Goal: Task Accomplishment & Management: Complete application form

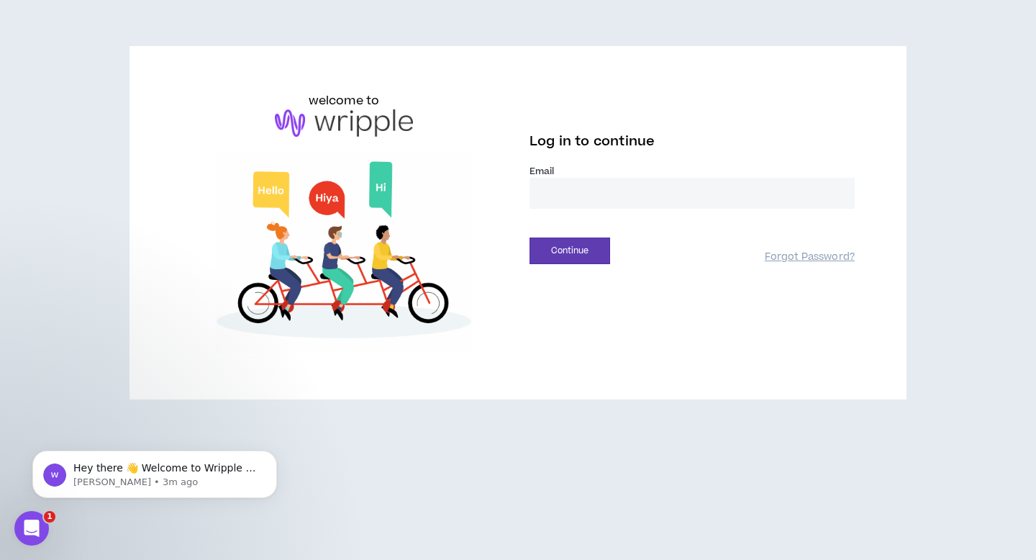
click at [585, 193] on input "email" at bounding box center [691, 193] width 325 height 31
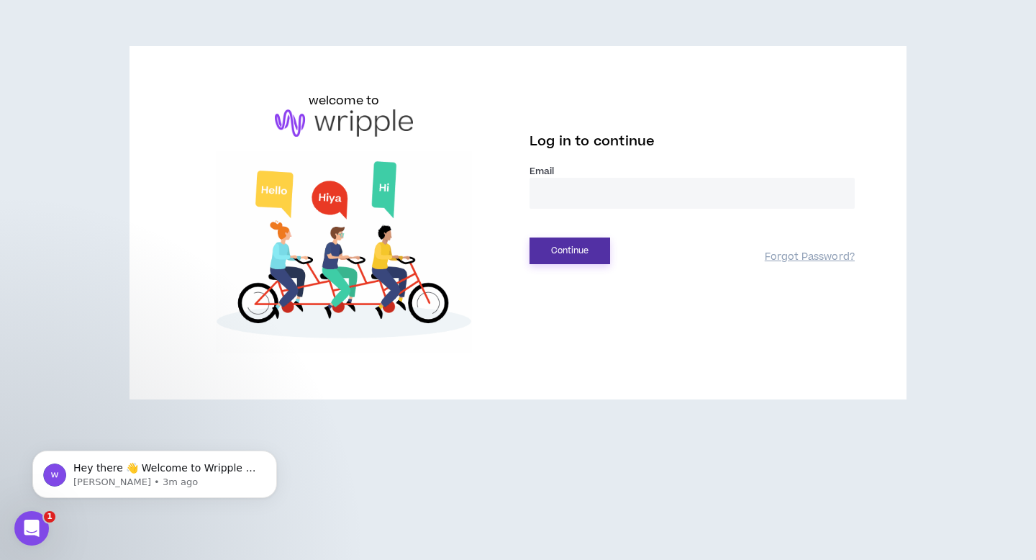
type input "**********"
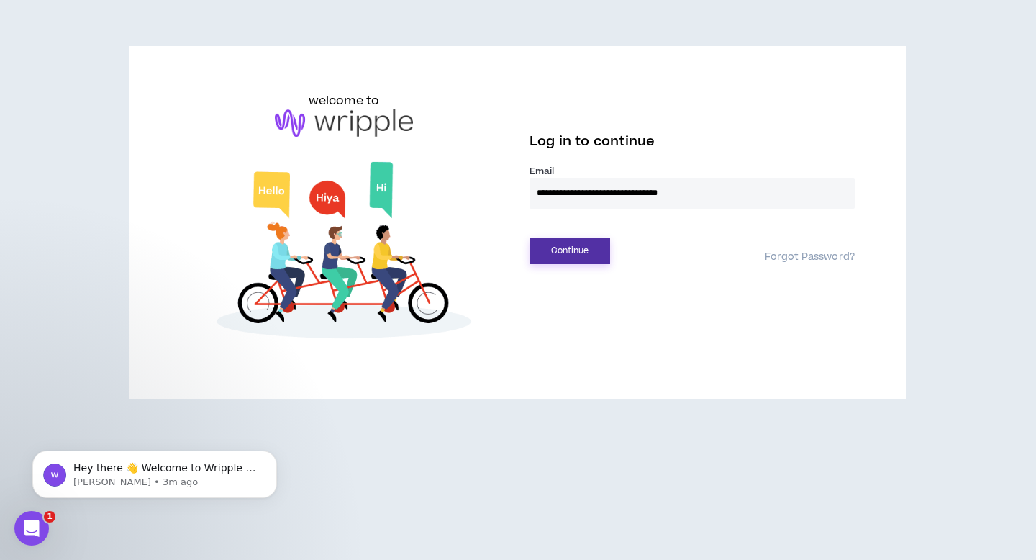
click at [591, 249] on button "Continue" at bounding box center [569, 250] width 81 height 27
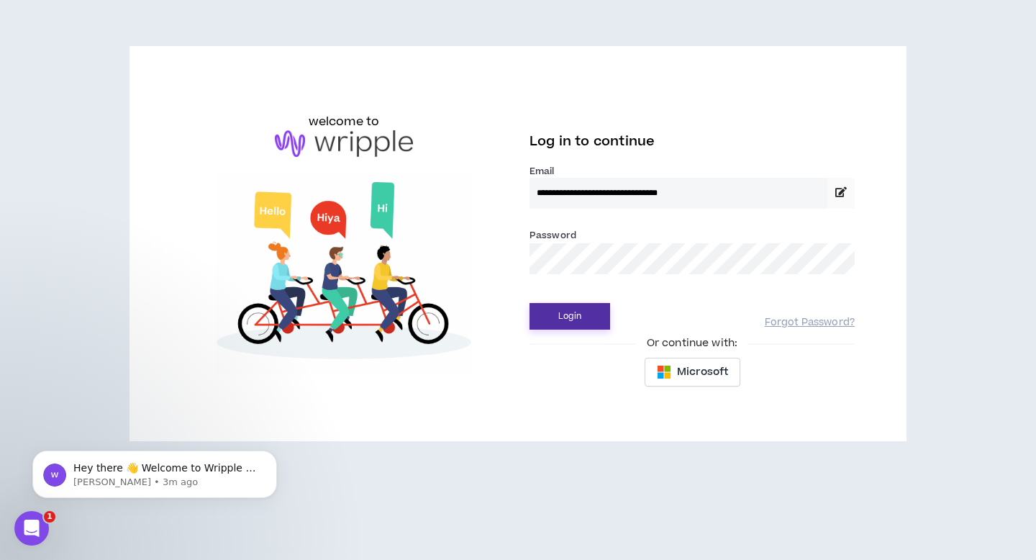
click at [575, 321] on button "Login" at bounding box center [569, 316] width 81 height 27
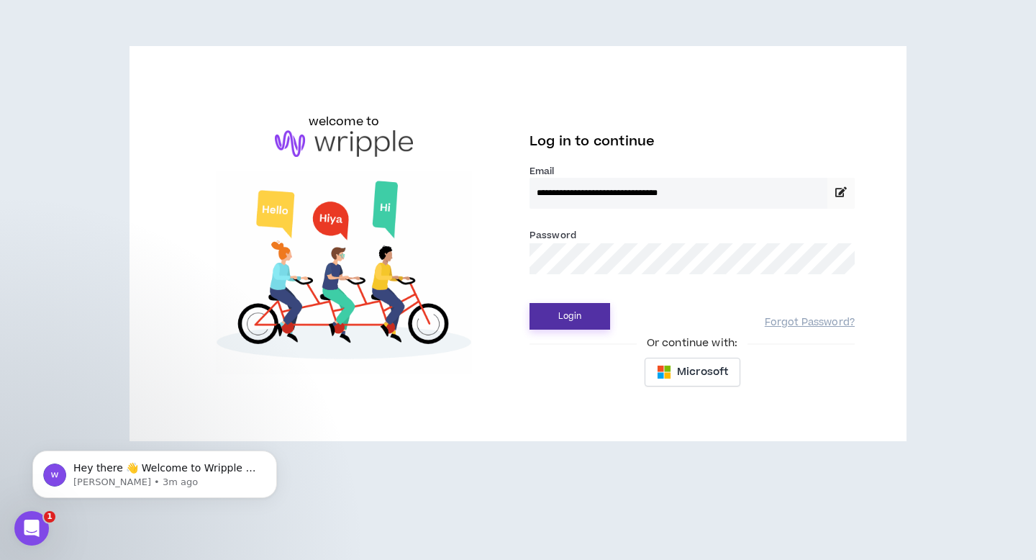
click at [566, 307] on button "Login" at bounding box center [569, 316] width 81 height 27
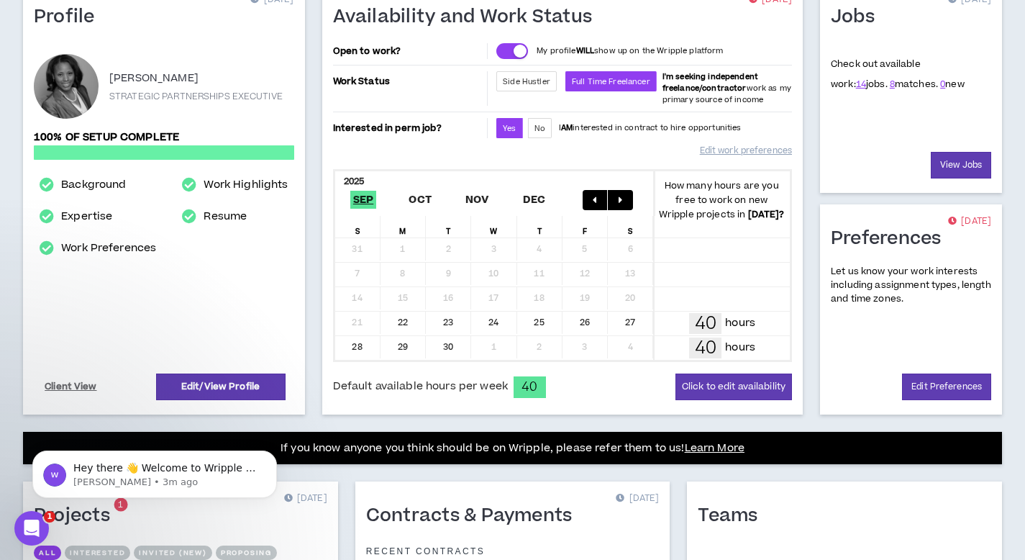
scroll to position [405, 0]
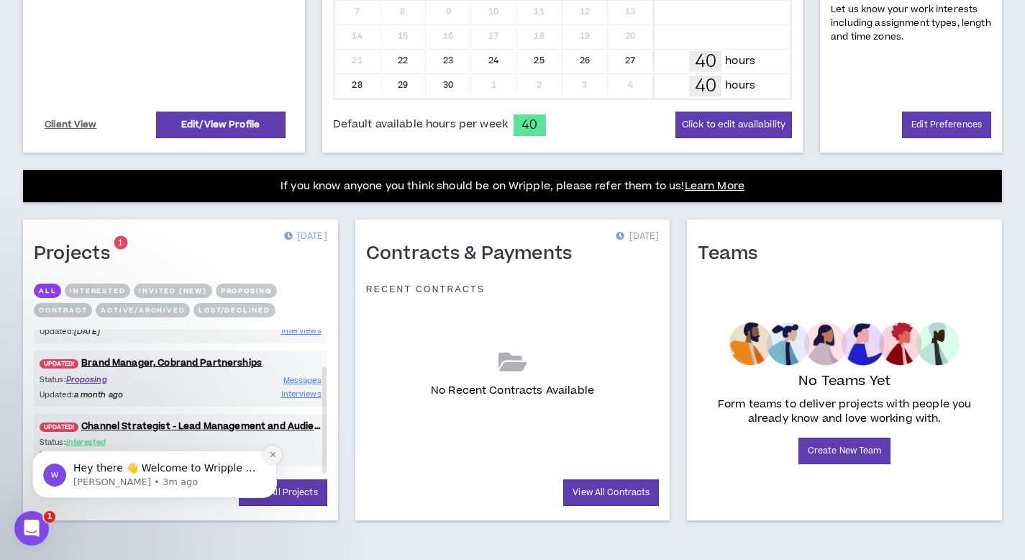
click at [275, 455] on icon "Dismiss notification" at bounding box center [273, 454] width 8 height 8
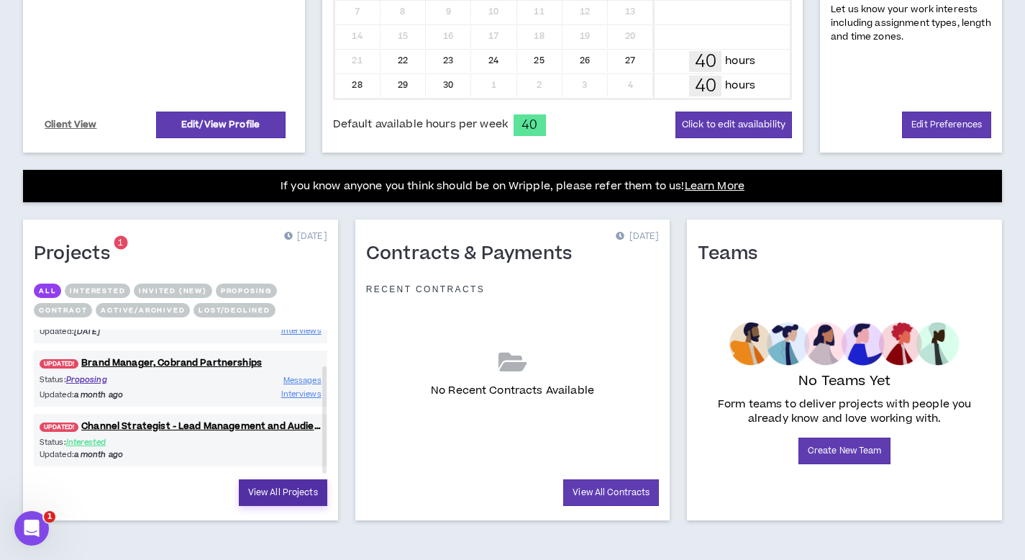
click at [268, 490] on link "View All Projects" at bounding box center [283, 492] width 88 height 27
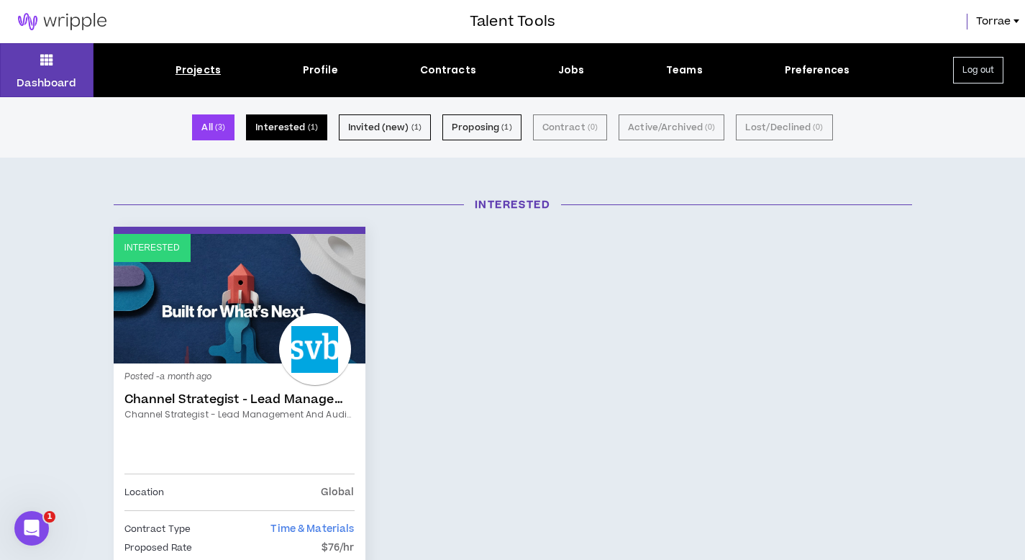
click at [300, 122] on button "Interested ( 1 )" at bounding box center [286, 127] width 81 height 26
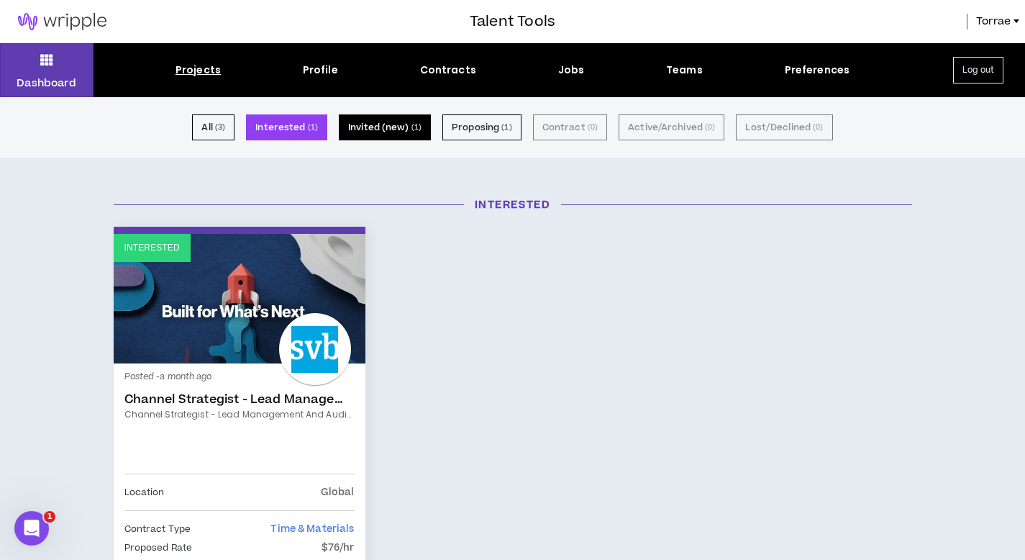
click at [382, 123] on button "Invited (new) ( 1 )" at bounding box center [385, 127] width 92 height 26
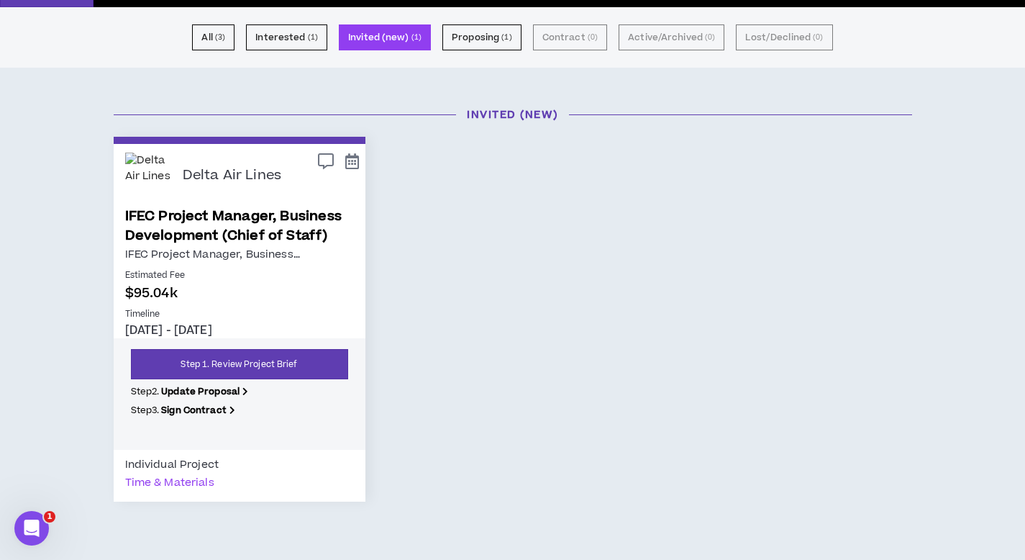
scroll to position [104, 0]
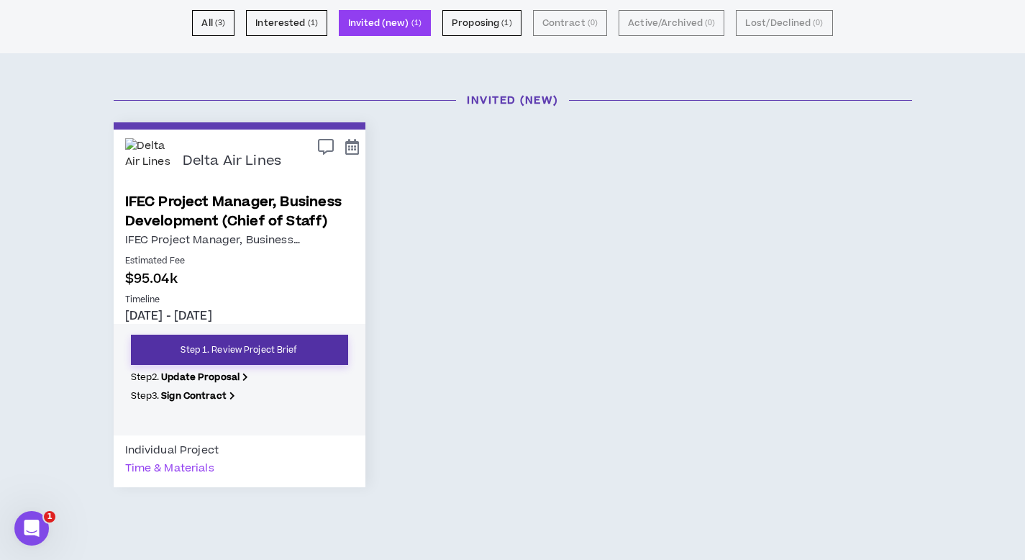
click at [212, 348] on link "Step 1. Review Project Brief" at bounding box center [239, 349] width 217 height 30
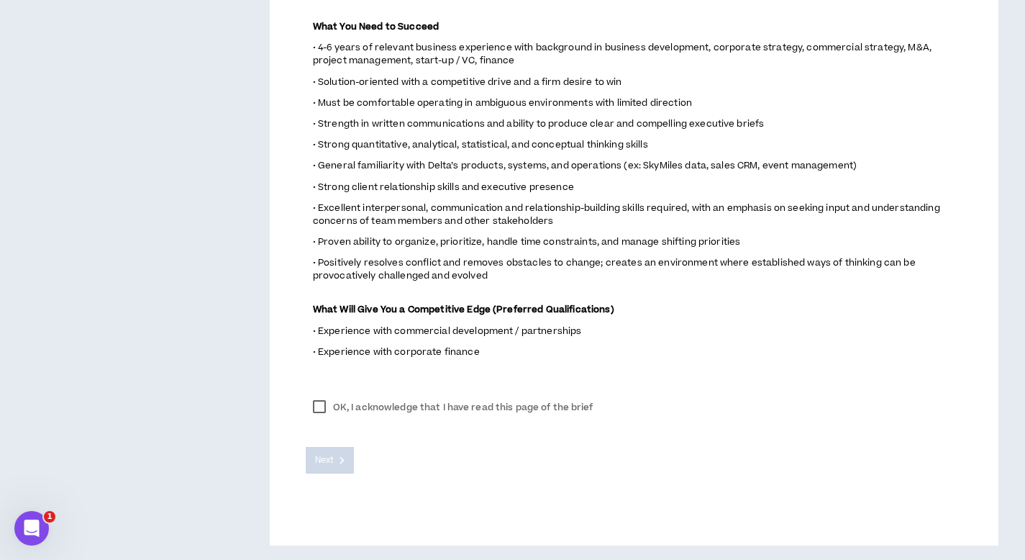
scroll to position [936, 0]
click at [319, 408] on label "OK, I acknowledge that I have read this page of the brief" at bounding box center [453, 407] width 295 height 22
click at [334, 462] on span "Next" at bounding box center [324, 460] width 19 height 14
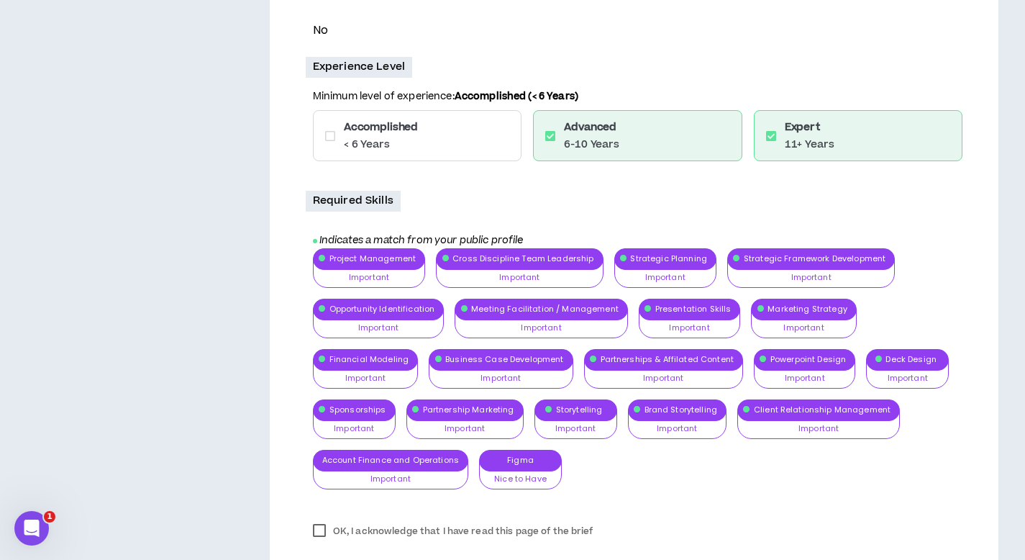
scroll to position [1219, 0]
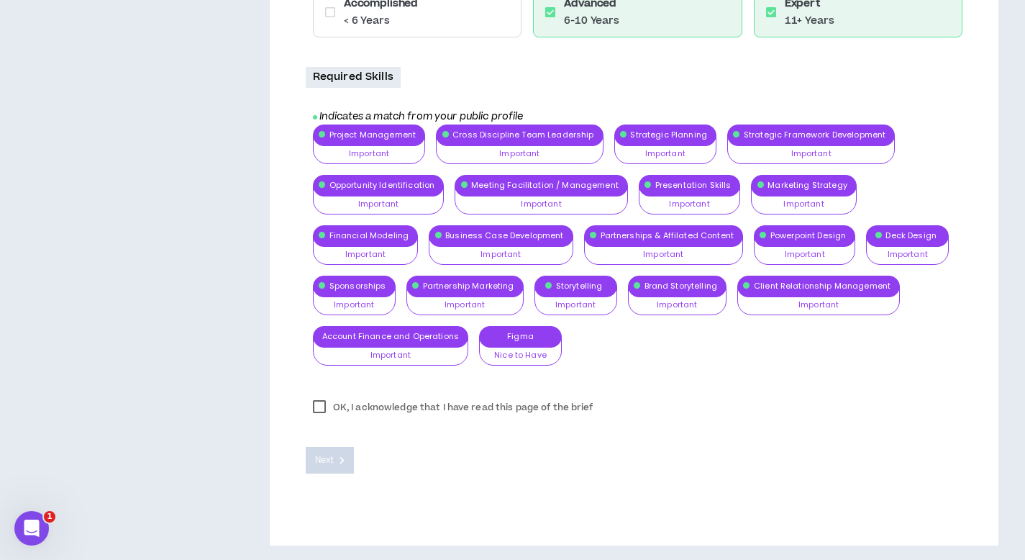
click at [319, 408] on label "OK, I acknowledge that I have read this page of the brief" at bounding box center [453, 407] width 295 height 22
click at [321, 459] on span "Next" at bounding box center [324, 460] width 19 height 14
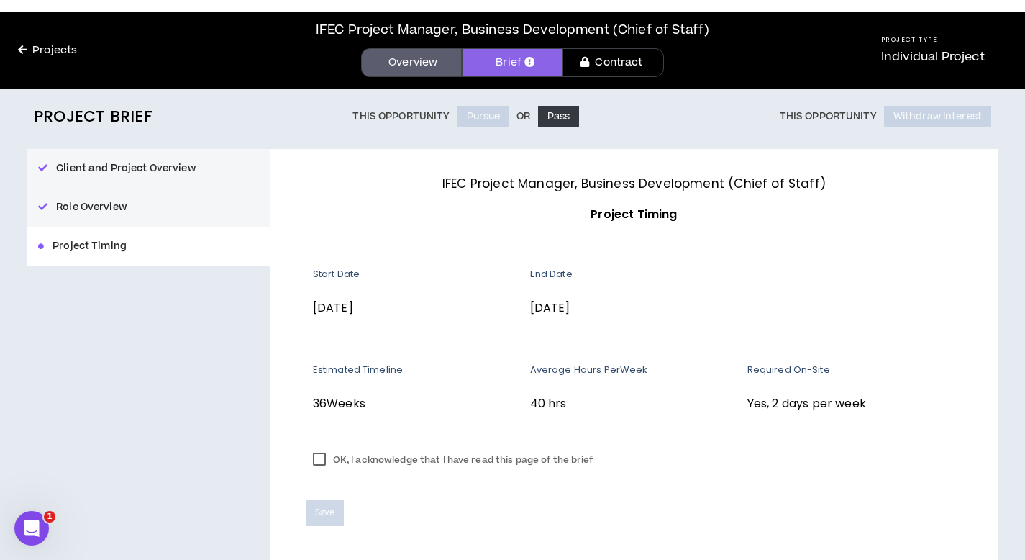
scroll to position [83, 0]
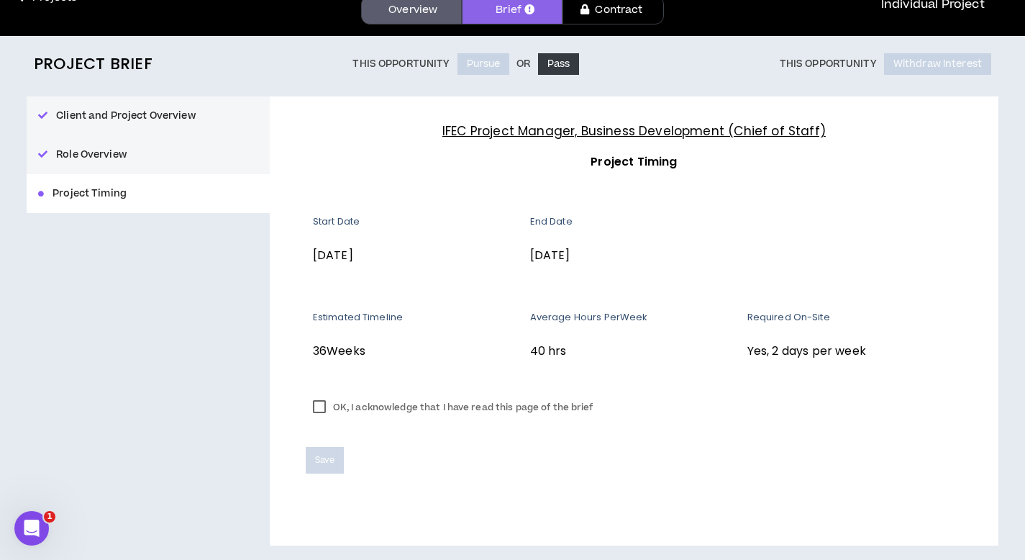
click at [324, 408] on label "OK, I acknowledge that I have read this page of the brief" at bounding box center [453, 407] width 295 height 22
click at [324, 454] on span "Save" at bounding box center [324, 460] width 19 height 14
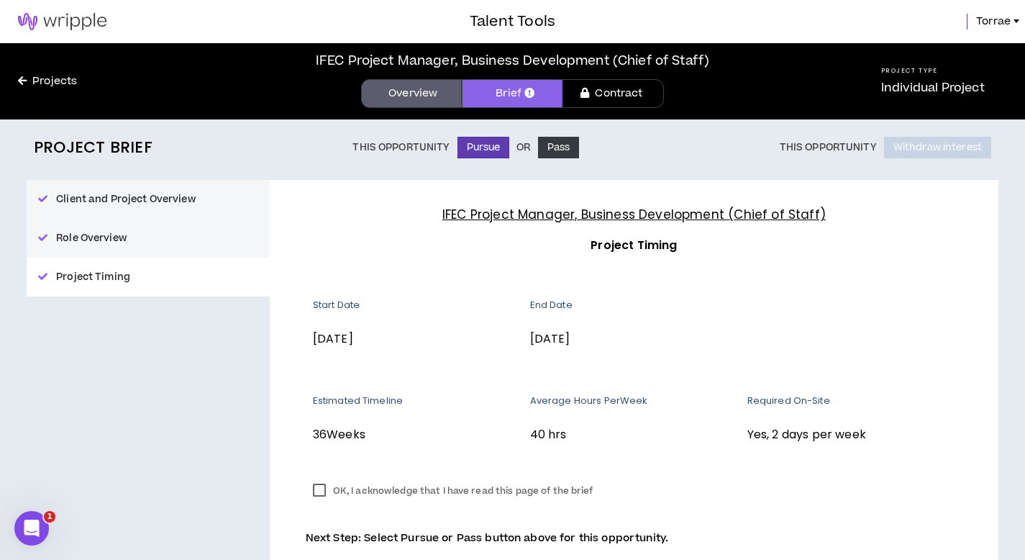
scroll to position [73, 0]
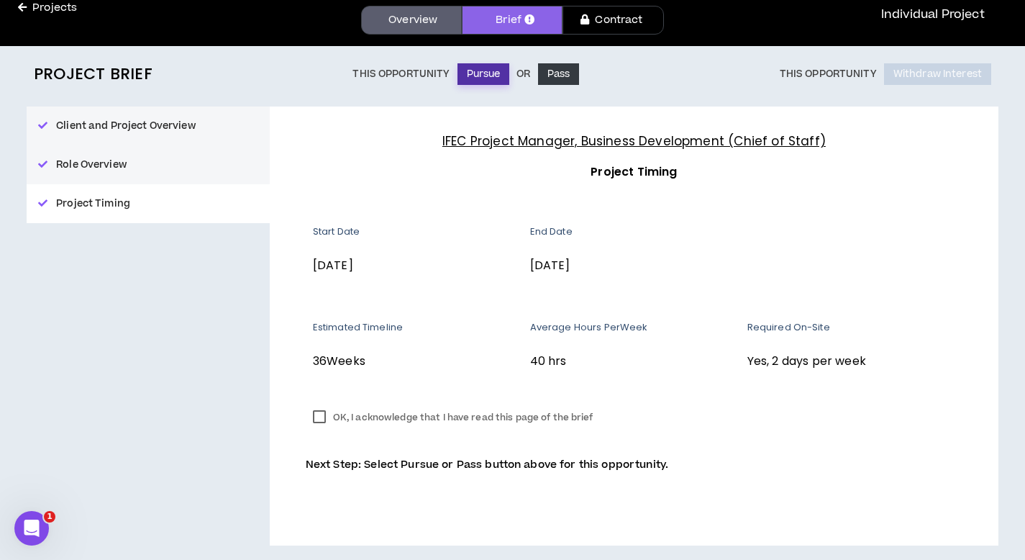
click at [472, 72] on button "Pursue" at bounding box center [483, 74] width 53 height 22
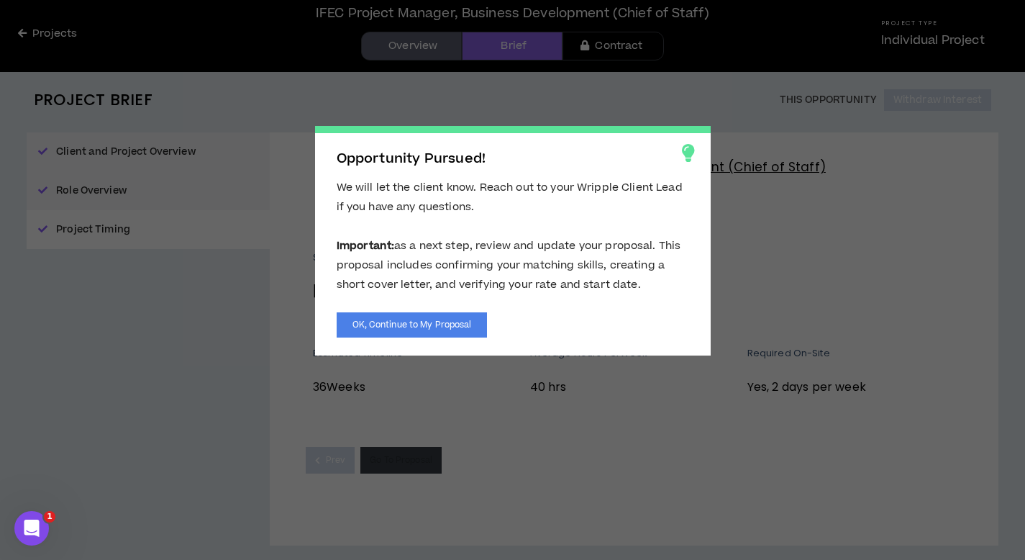
scroll to position [47, 0]
click at [391, 326] on button "OK, Continue to My Proposal" at bounding box center [412, 324] width 151 height 25
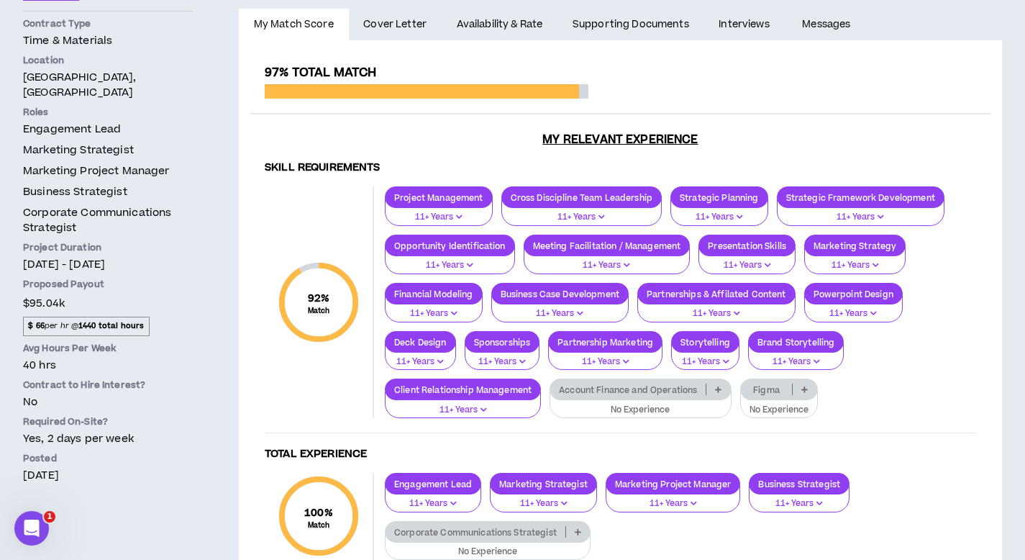
scroll to position [133, 0]
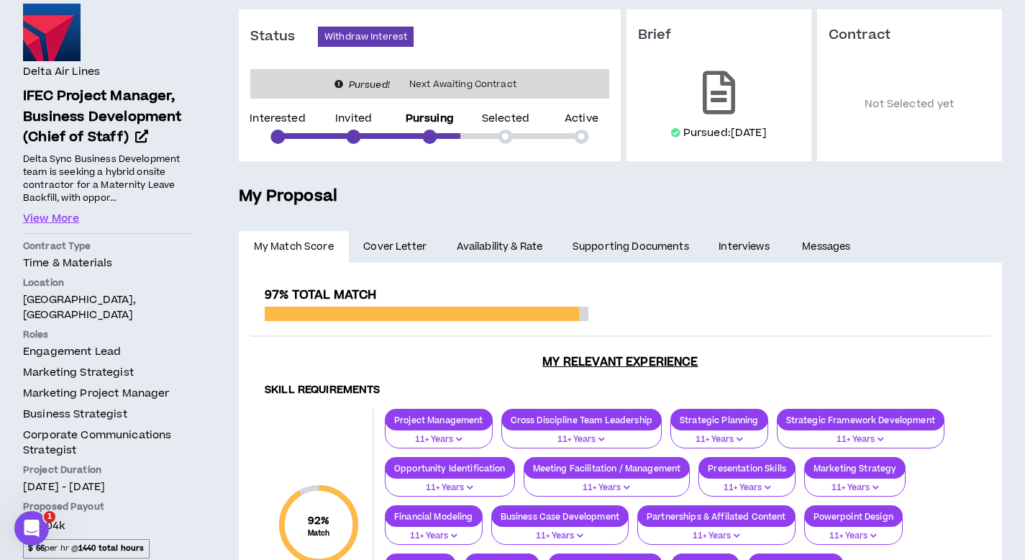
click at [398, 249] on span "Cover Letter" at bounding box center [394, 247] width 63 height 16
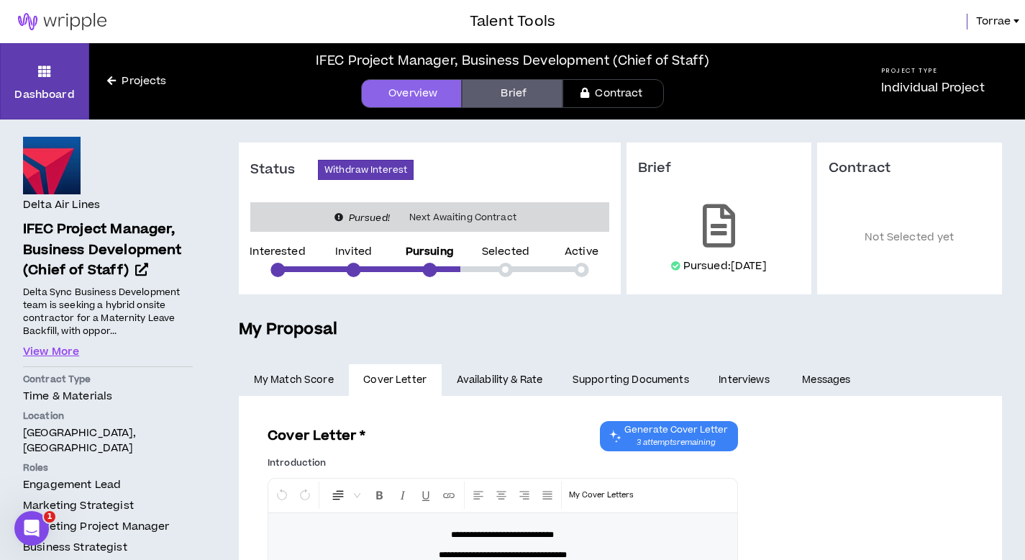
click at [478, 377] on link "Availability & Rate" at bounding box center [500, 380] width 116 height 32
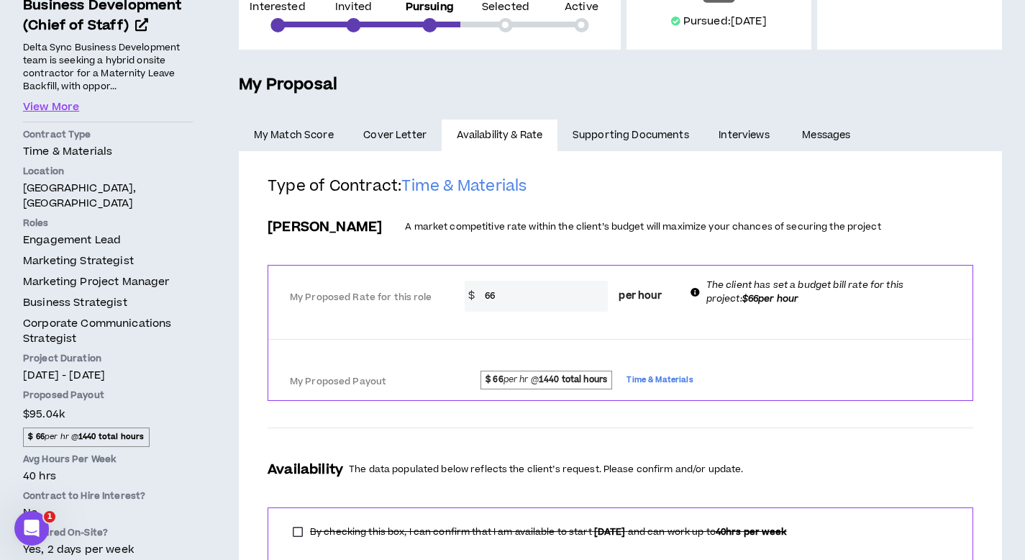
scroll to position [191, 0]
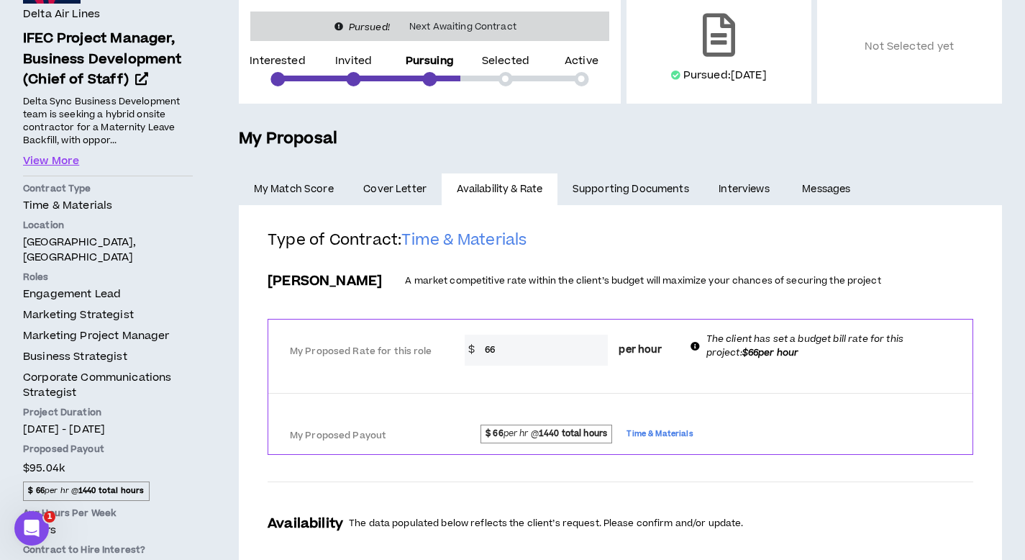
click at [620, 186] on link "Supporting Documents" at bounding box center [630, 189] width 146 height 32
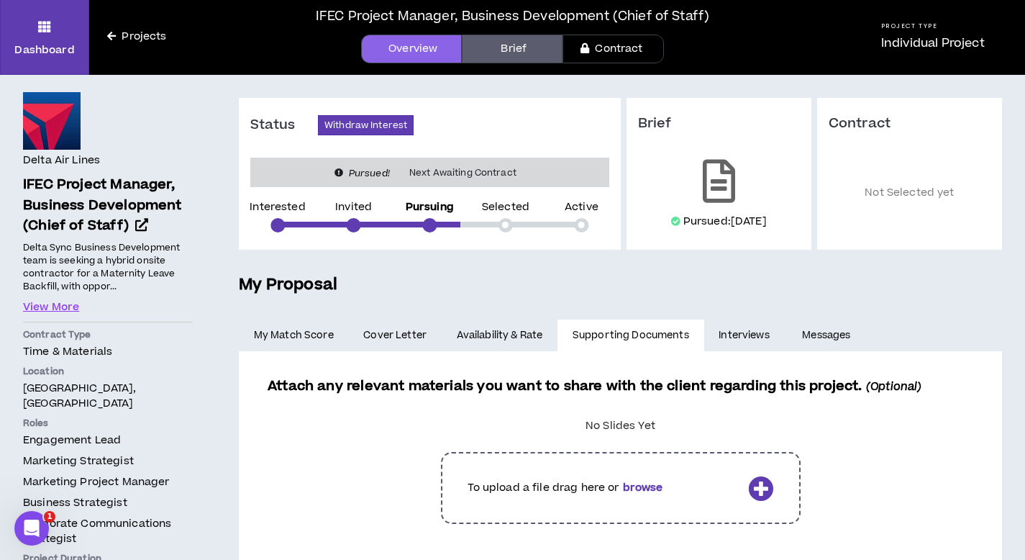
scroll to position [49, 0]
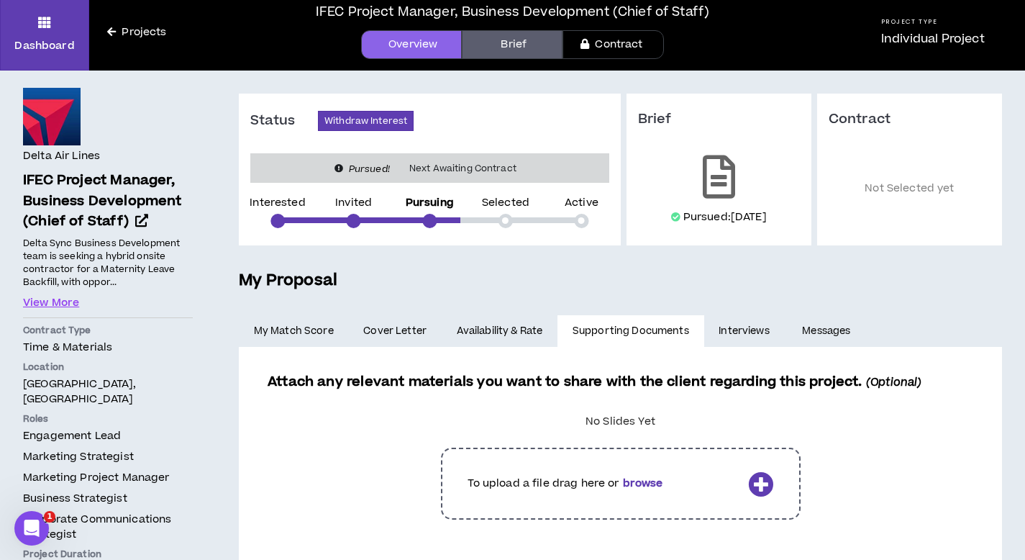
click at [752, 330] on link "Interviews" at bounding box center [745, 331] width 83 height 32
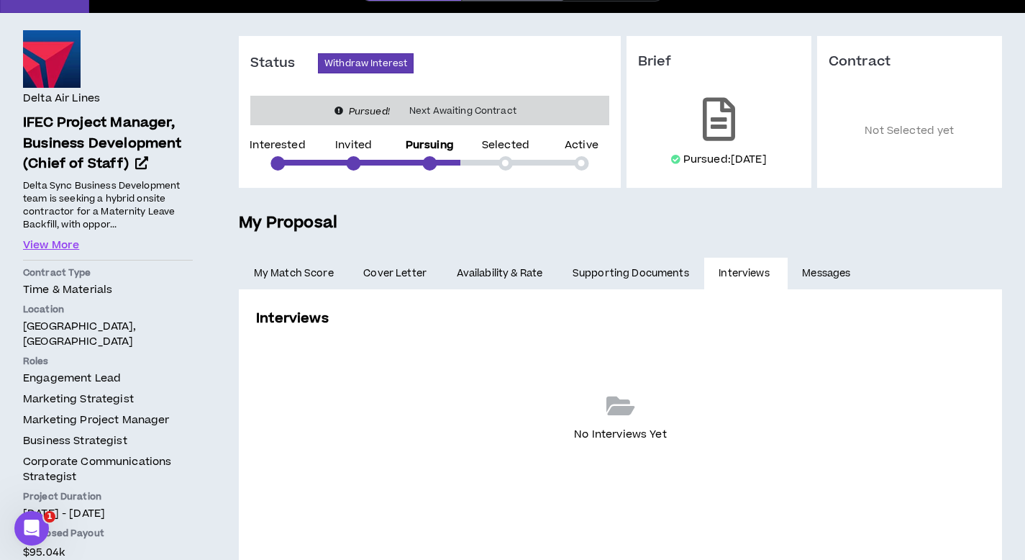
click at [816, 273] on link "Messages" at bounding box center [828, 273] width 81 height 32
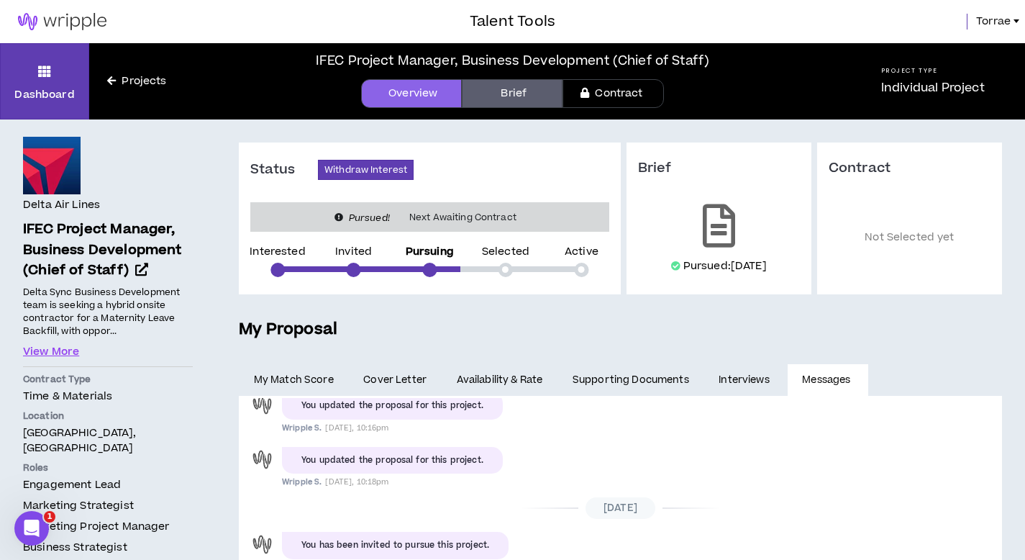
click at [1015, 21] on div at bounding box center [1016, 21] width 6 height 4
click at [44, 65] on icon at bounding box center [44, 71] width 13 height 20
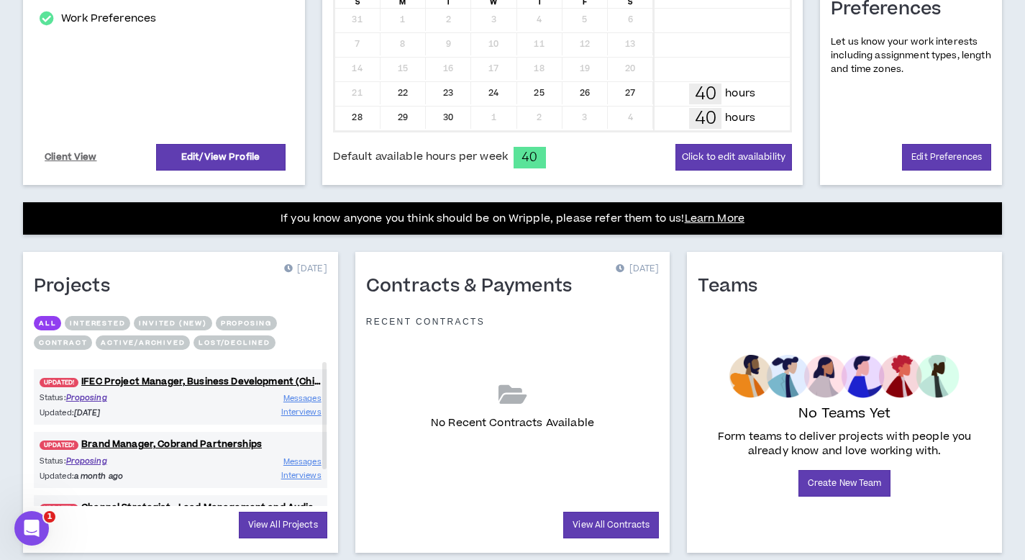
scroll to position [411, 0]
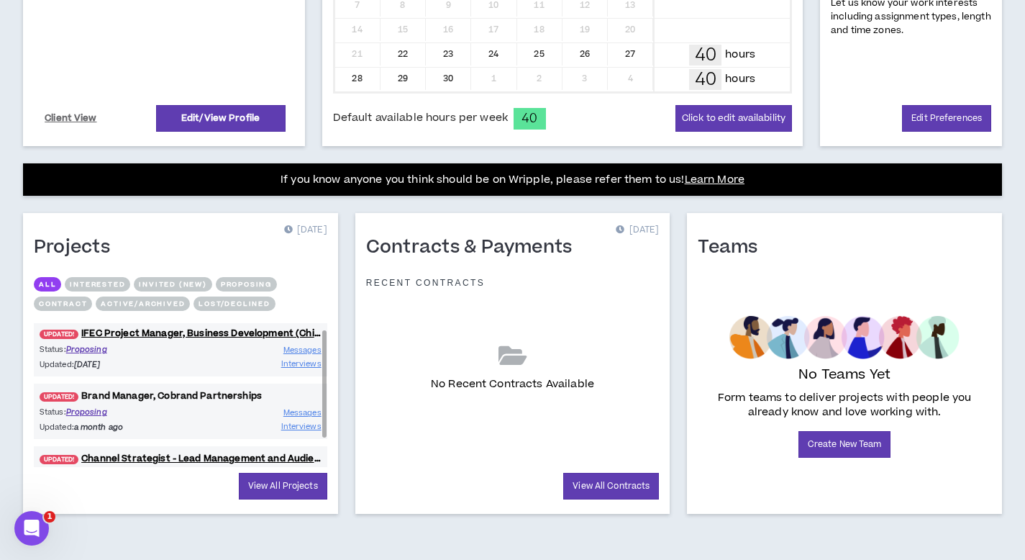
click at [166, 396] on link "UPDATED! Brand Manager, Cobrand Partnerships" at bounding box center [180, 396] width 293 height 14
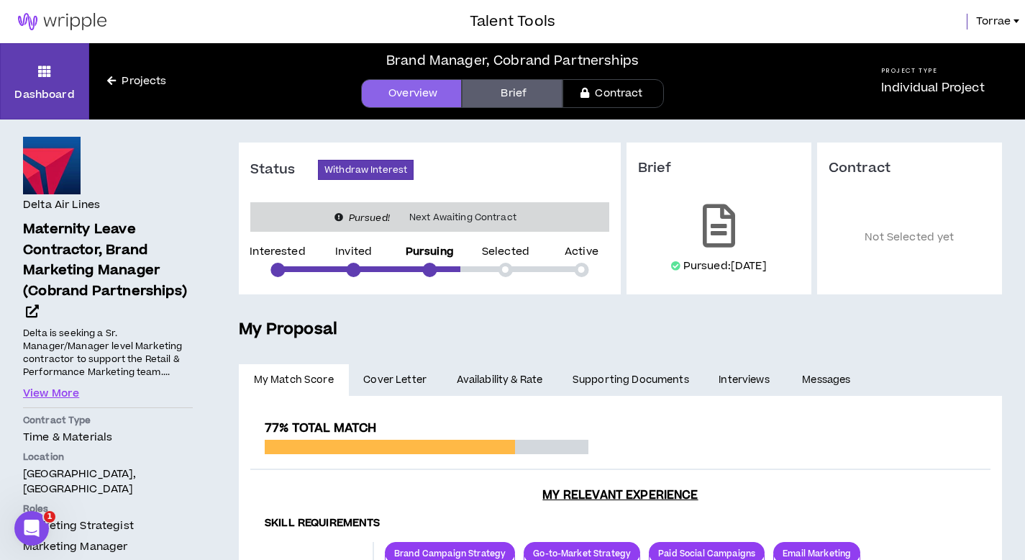
click at [506, 96] on link "Brief" at bounding box center [512, 93] width 101 height 29
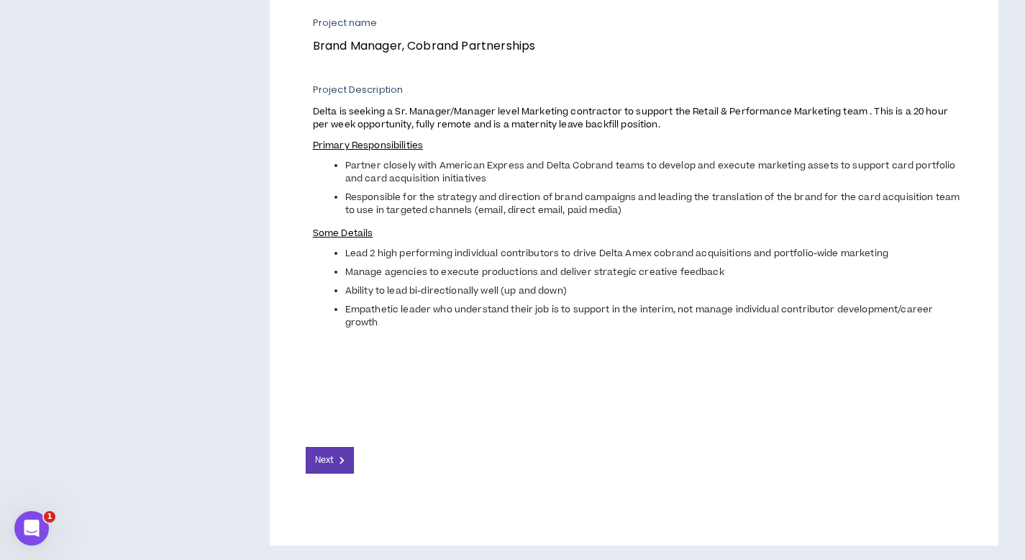
scroll to position [552, 0]
click at [328, 460] on span "Next" at bounding box center [324, 460] width 19 height 14
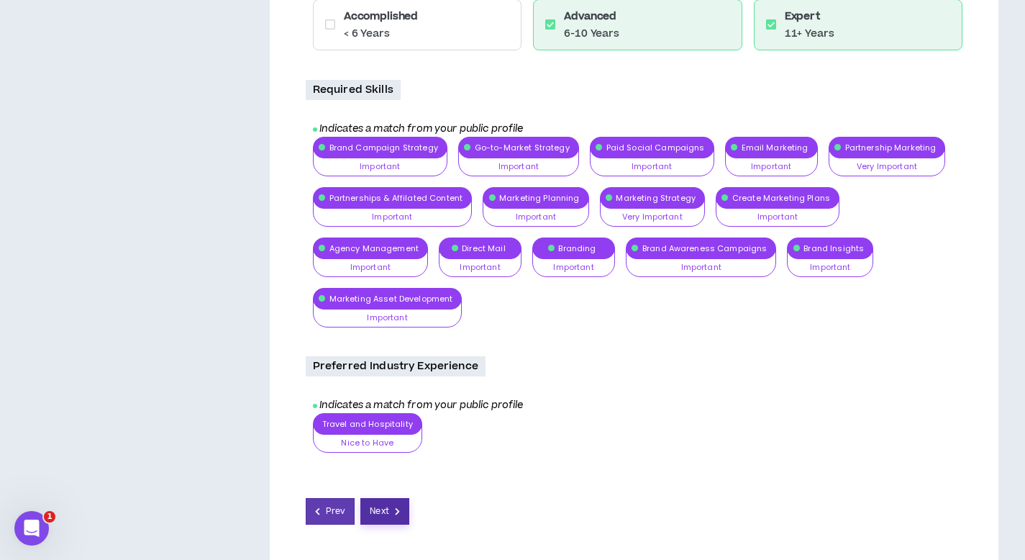
scroll to position [789, 0]
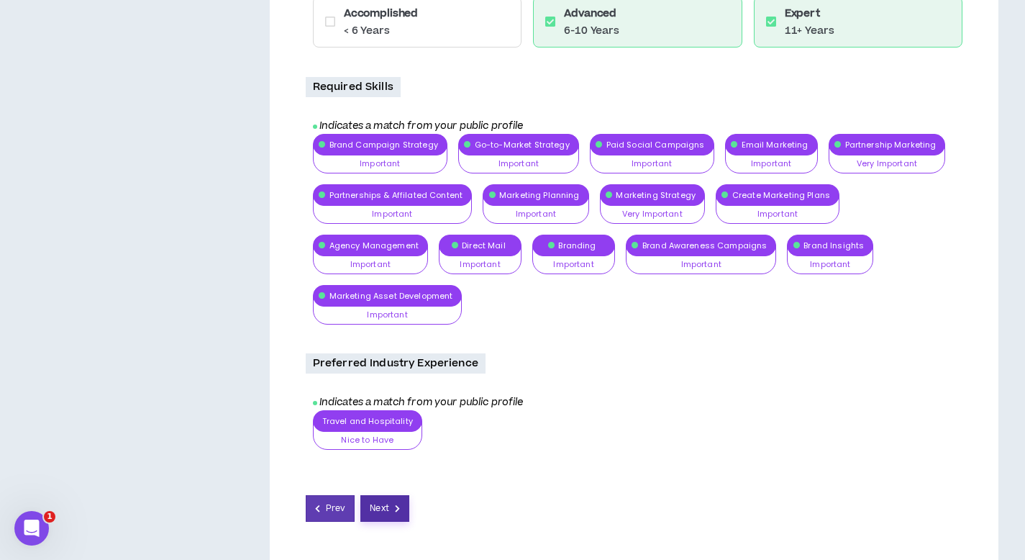
click at [385, 501] on span "Next" at bounding box center [379, 508] width 19 height 14
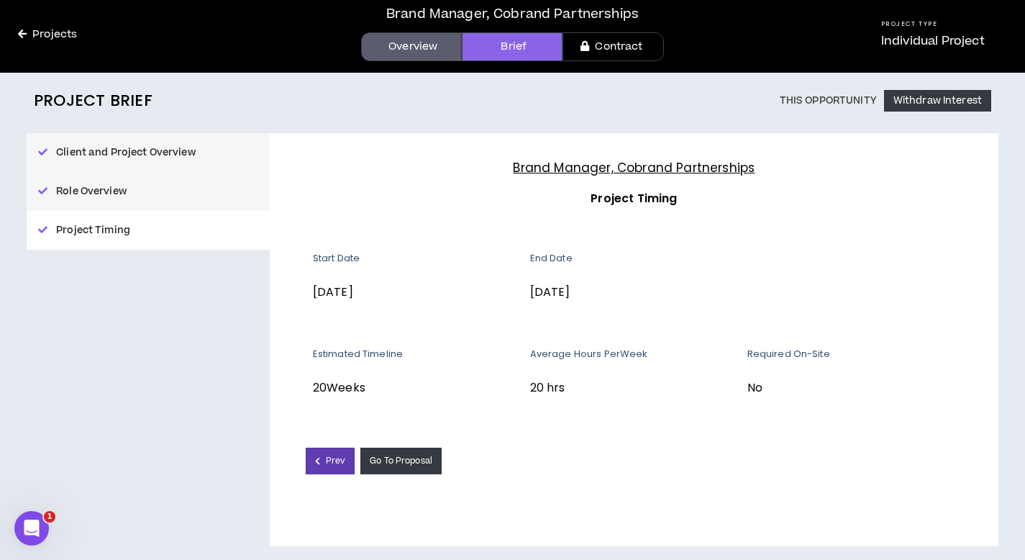
scroll to position [47, 0]
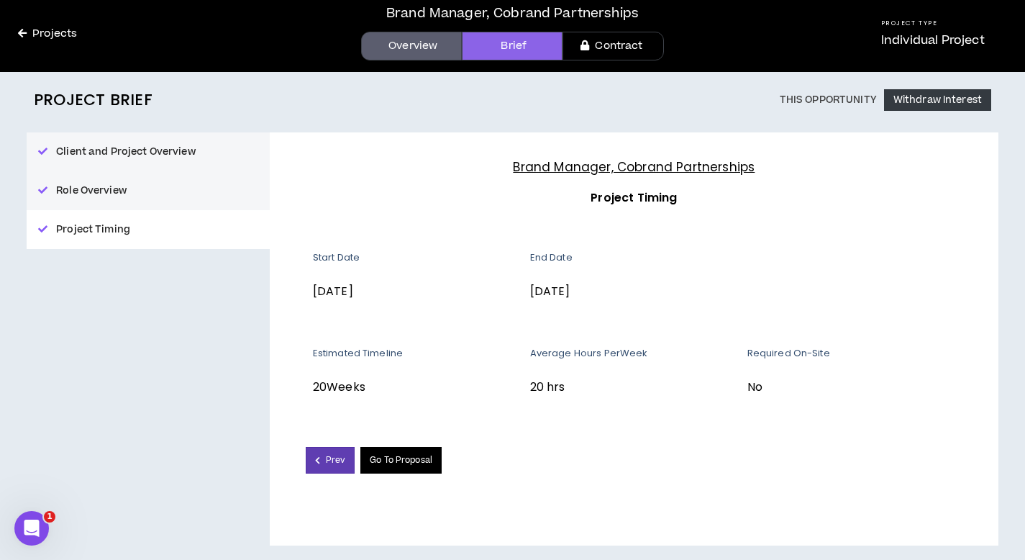
click at [393, 458] on link "Go To Proposal" at bounding box center [400, 460] width 81 height 27
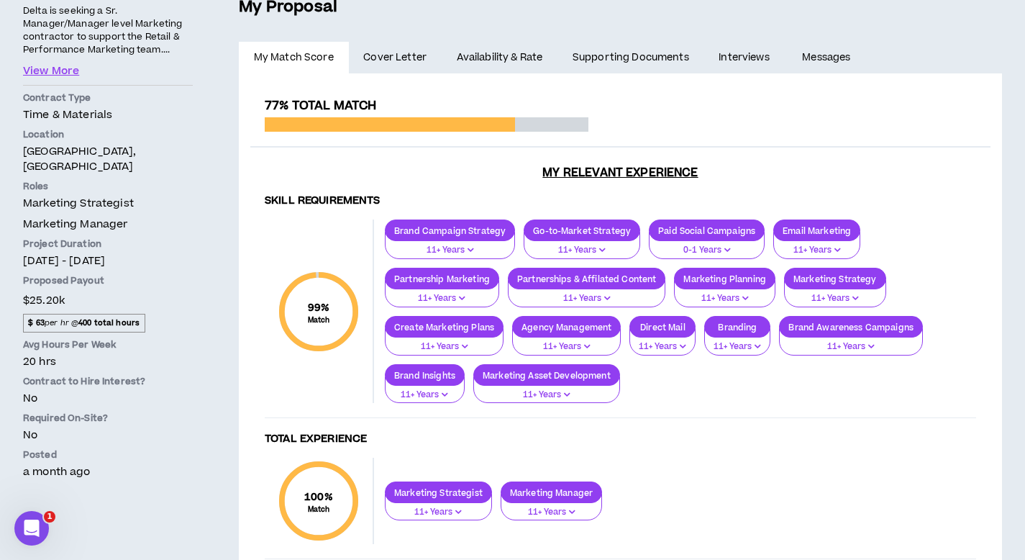
scroll to position [98, 0]
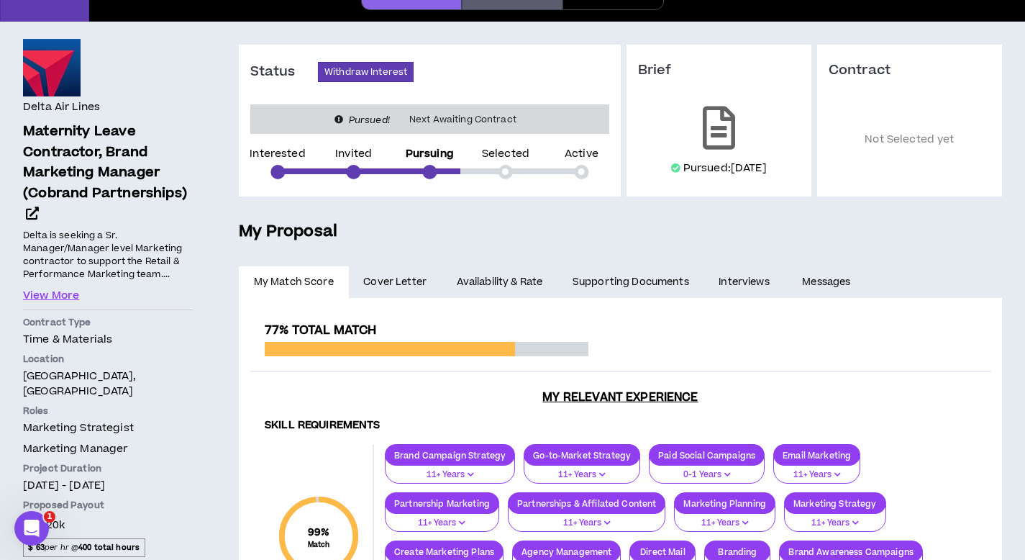
click at [830, 280] on link "Messages" at bounding box center [828, 282] width 81 height 32
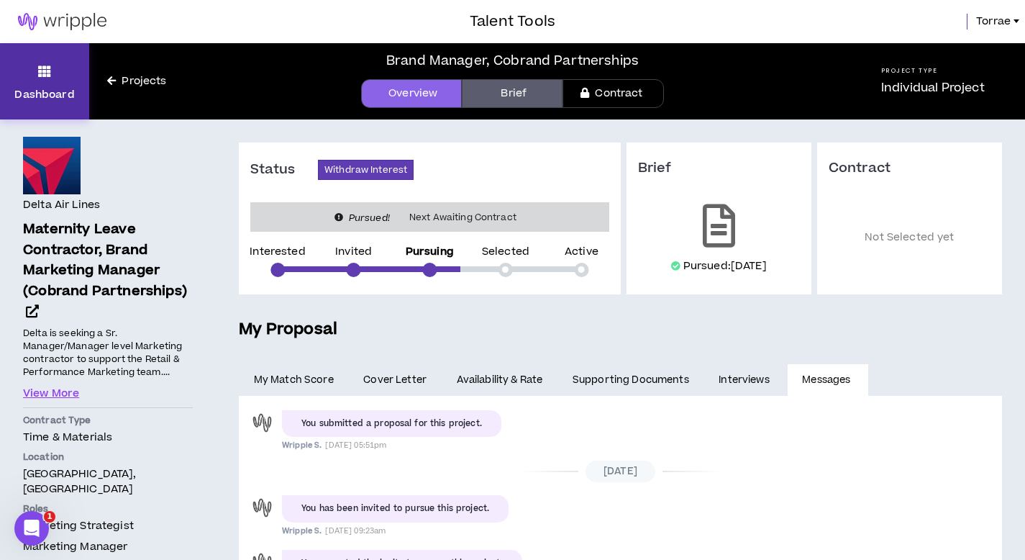
click at [53, 76] on link "Dashboard" at bounding box center [44, 81] width 89 height 76
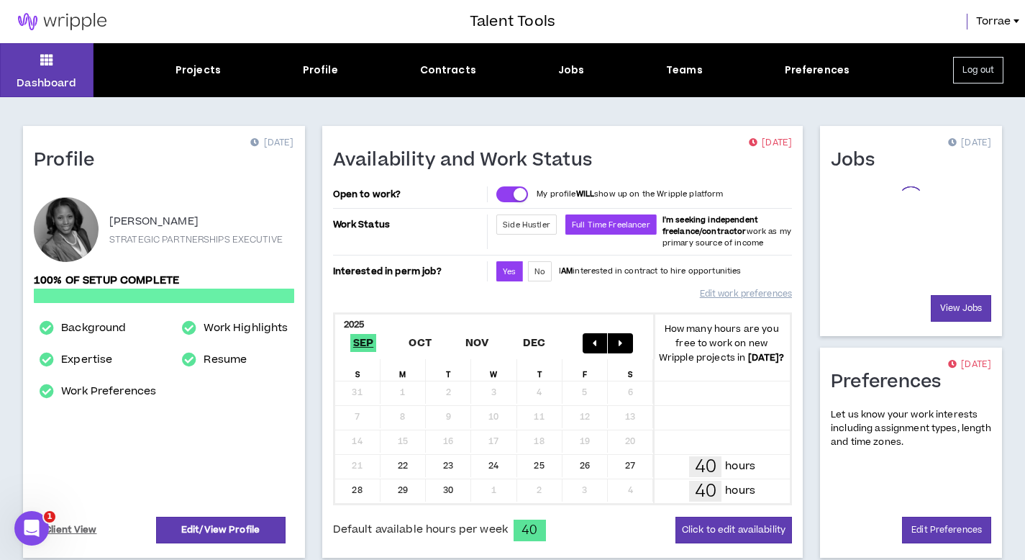
scroll to position [380, 0]
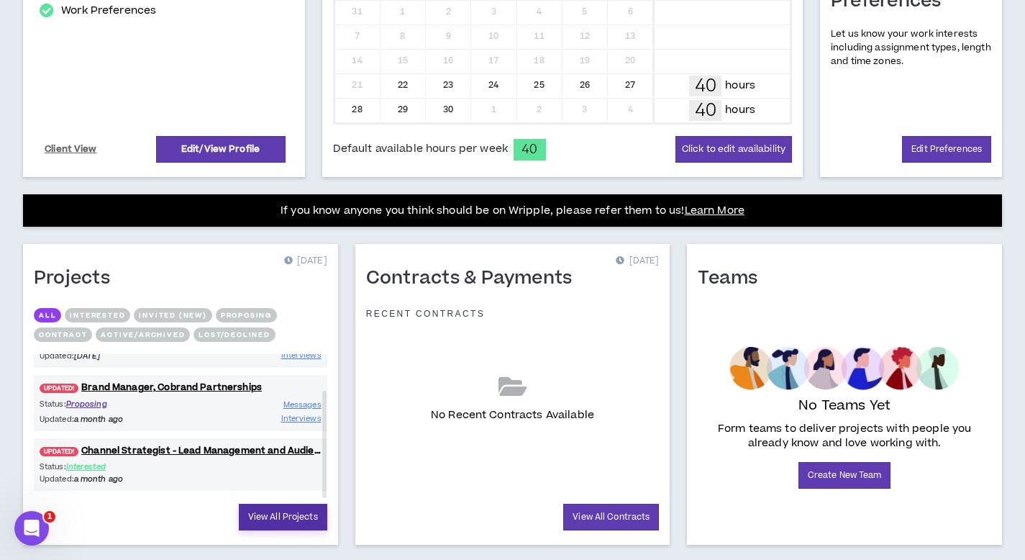
click at [264, 517] on link "View All Projects" at bounding box center [283, 516] width 88 height 27
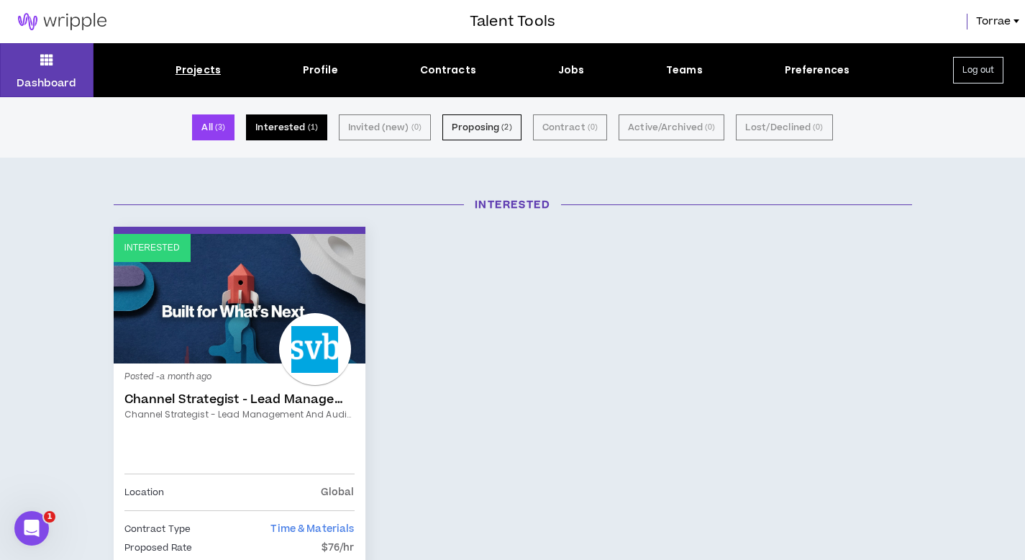
click at [270, 127] on button "Interested ( 1 )" at bounding box center [286, 127] width 81 height 26
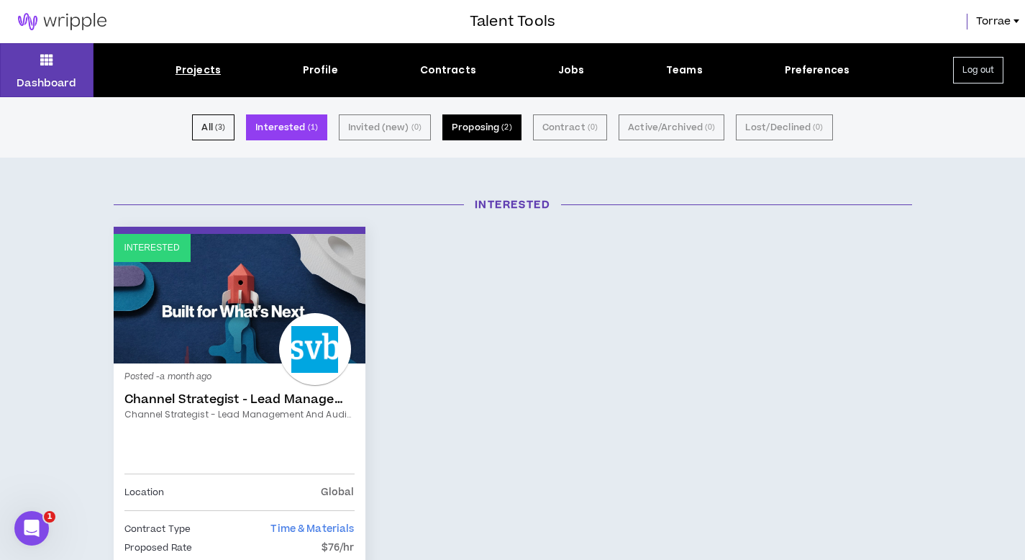
click at [492, 127] on button "Proposing ( 2 )" at bounding box center [481, 127] width 79 height 26
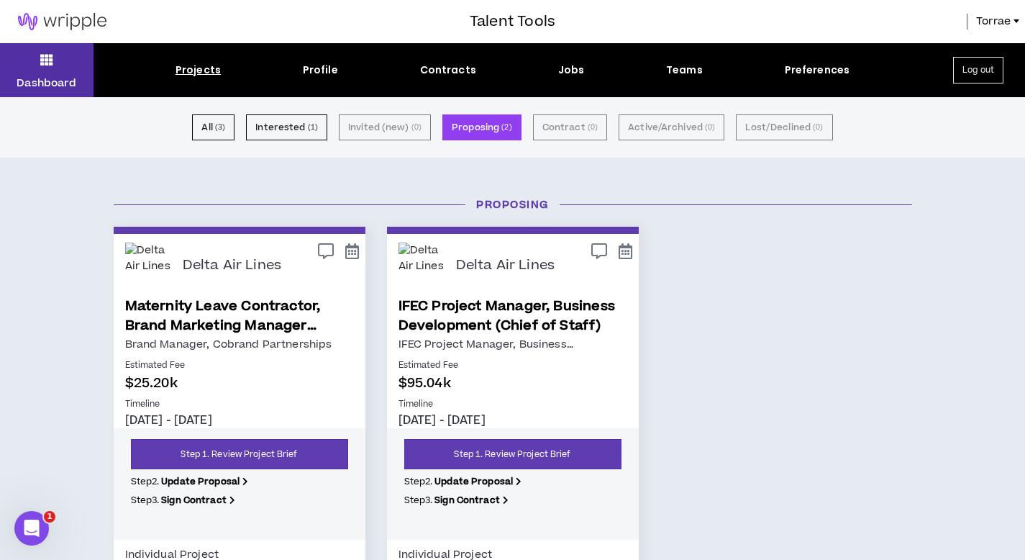
click at [47, 61] on icon at bounding box center [46, 60] width 13 height 20
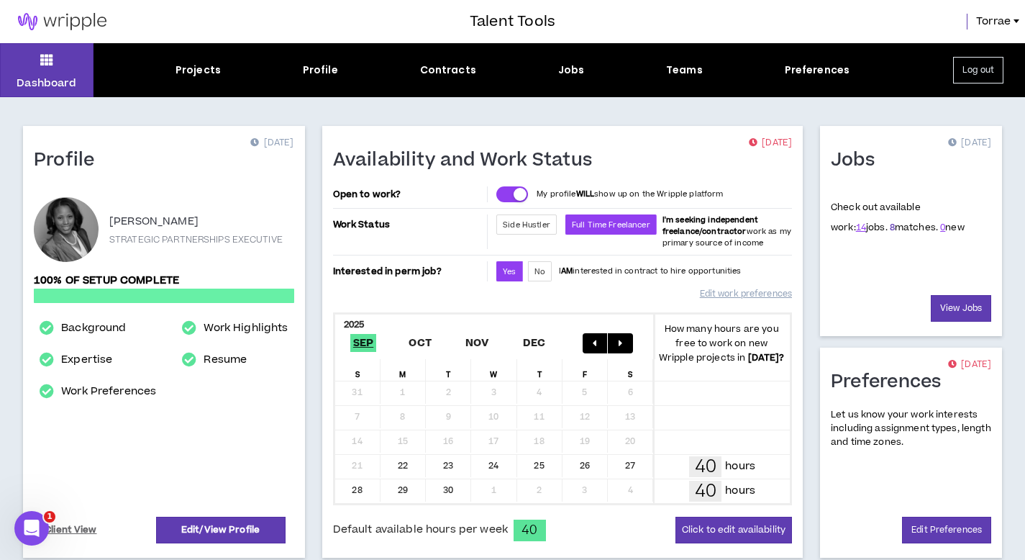
click at [890, 229] on link "8" at bounding box center [892, 227] width 5 height 13
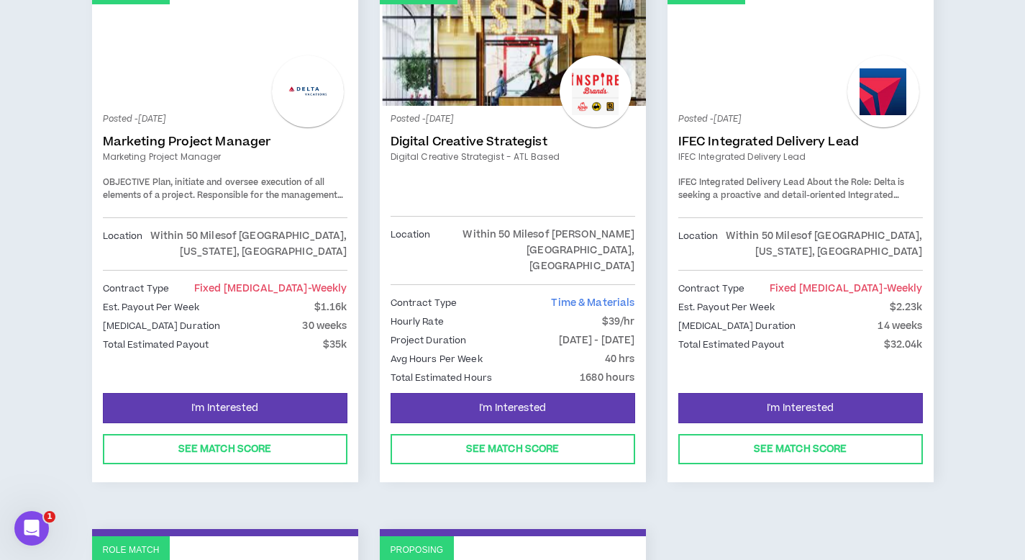
scroll to position [831, 0]
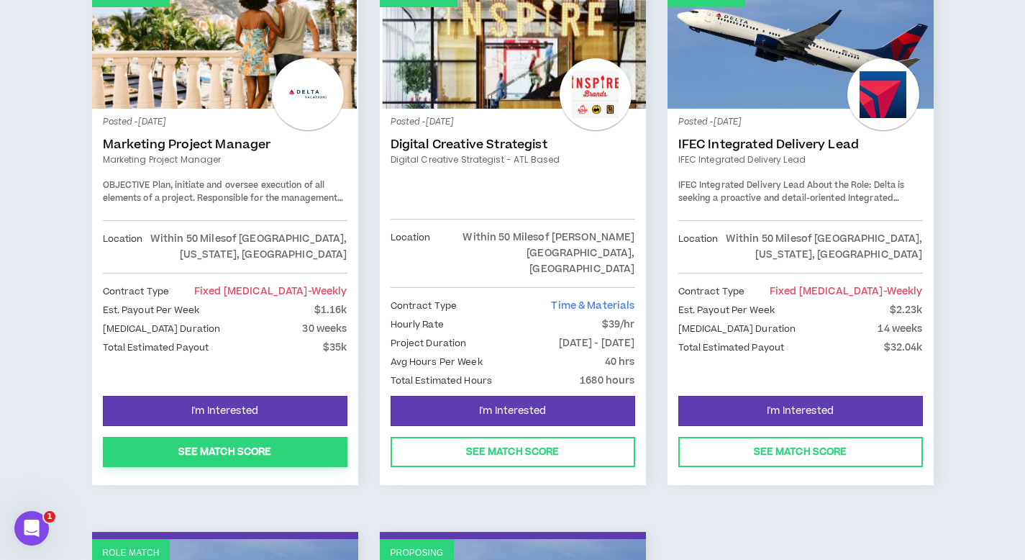
click at [227, 437] on button "See Match Score" at bounding box center [225, 452] width 245 height 30
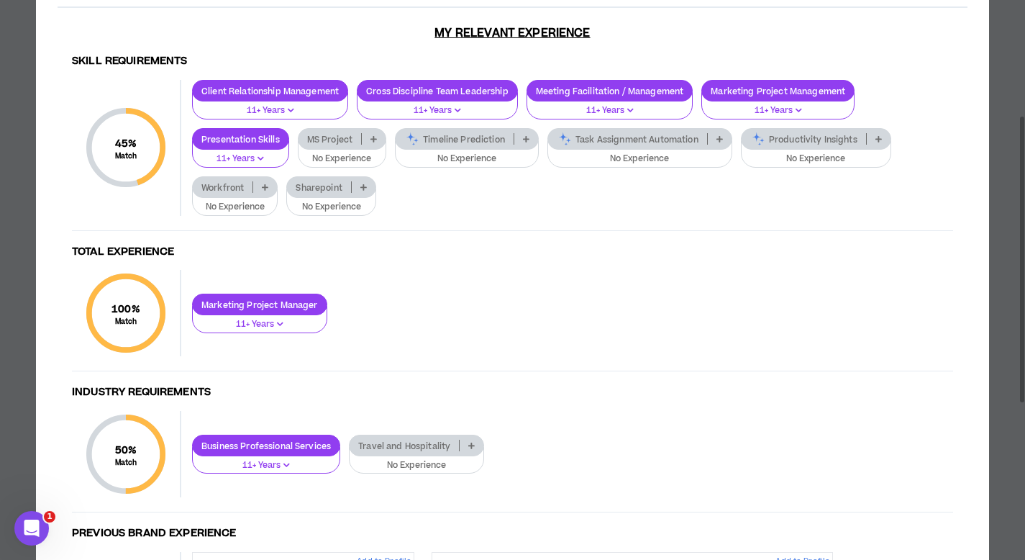
click at [348, 204] on p "No Experience" at bounding box center [331, 207] width 71 height 13
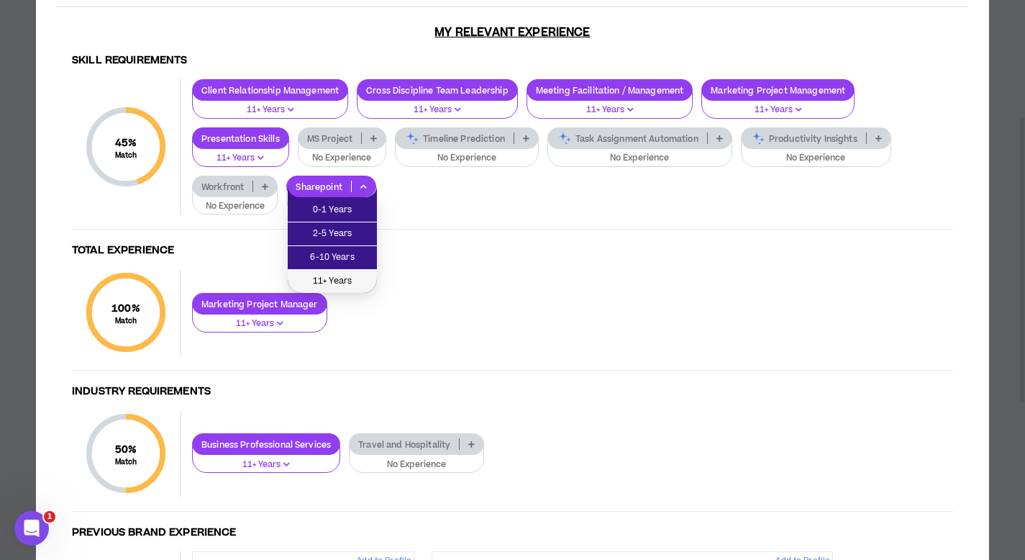
click at [342, 277] on span "11+ Years" at bounding box center [332, 281] width 72 height 16
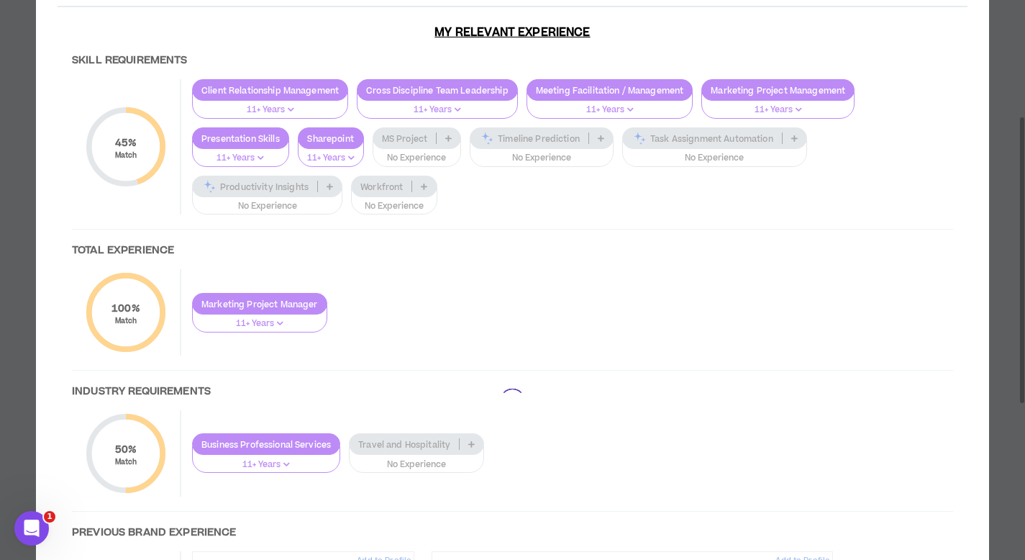
click at [282, 202] on div at bounding box center [513, 401] width 910 height 886
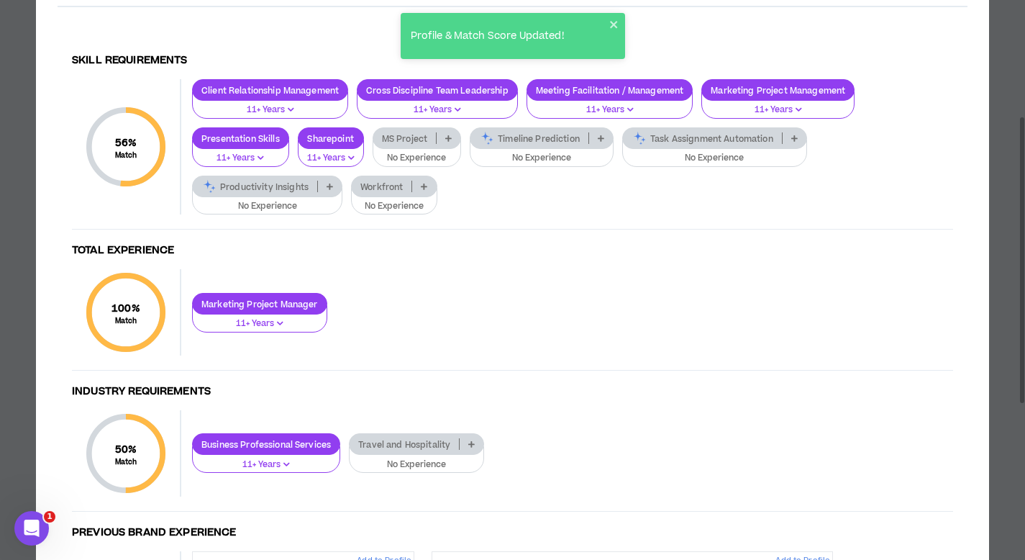
click at [287, 202] on p "No Experience" at bounding box center [267, 206] width 132 height 13
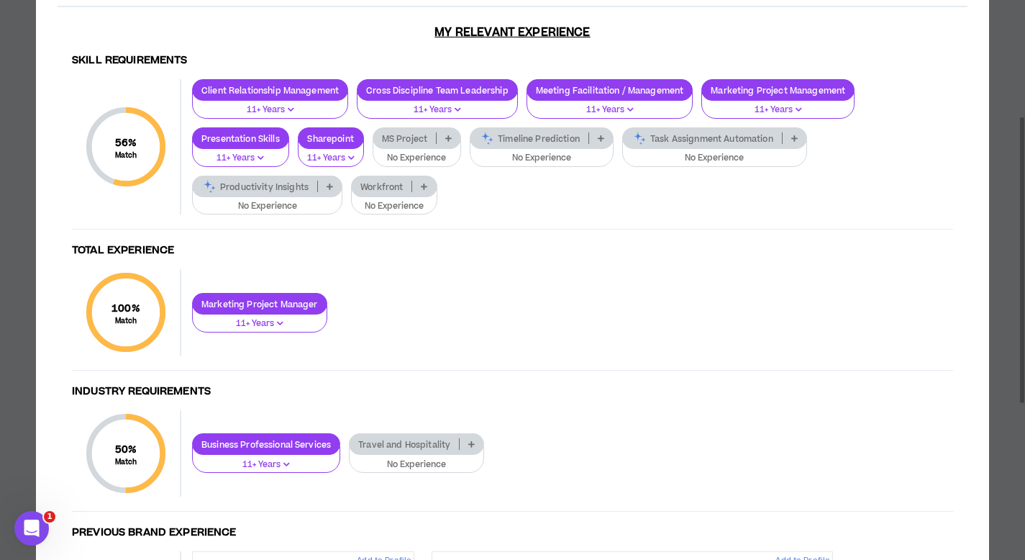
click at [583, 340] on div "100 % Match Total Experience Marketing Project Manager 11+ Years" at bounding box center [512, 319] width 881 height 101
click at [561, 147] on div "Timeline Prediction" at bounding box center [542, 138] width 144 height 22
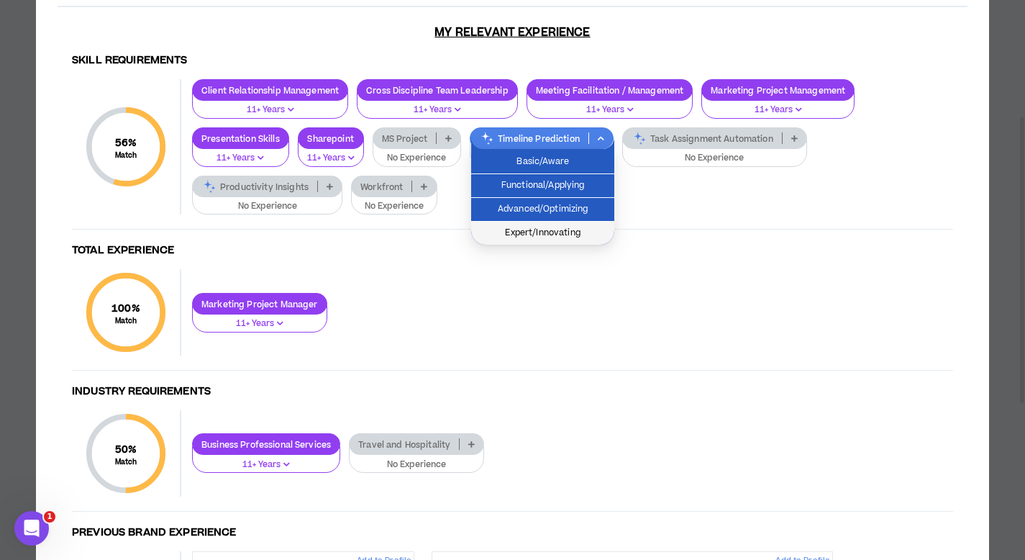
click at [539, 230] on span "Expert/Innovating" at bounding box center [543, 233] width 126 height 16
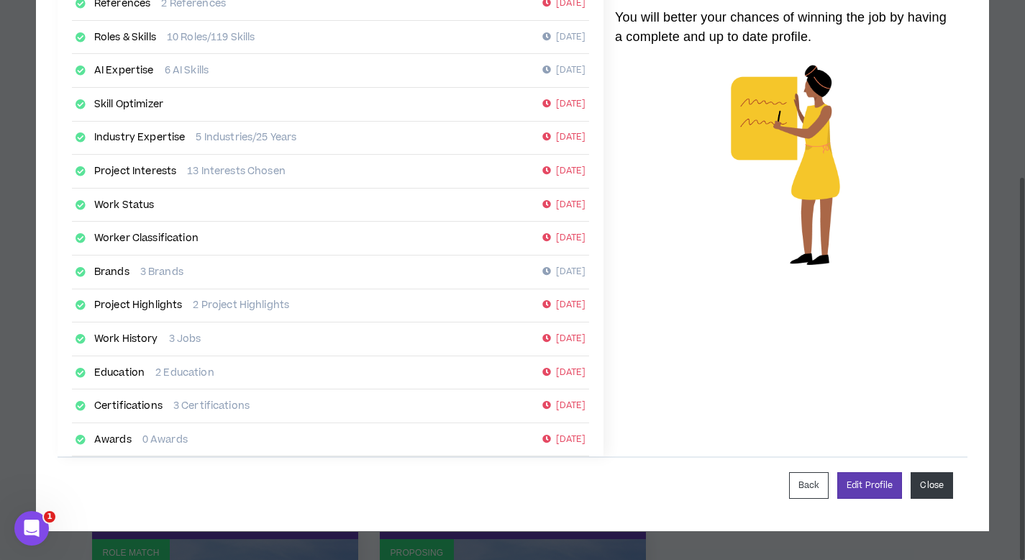
click at [933, 485] on button "Close" at bounding box center [931, 485] width 42 height 27
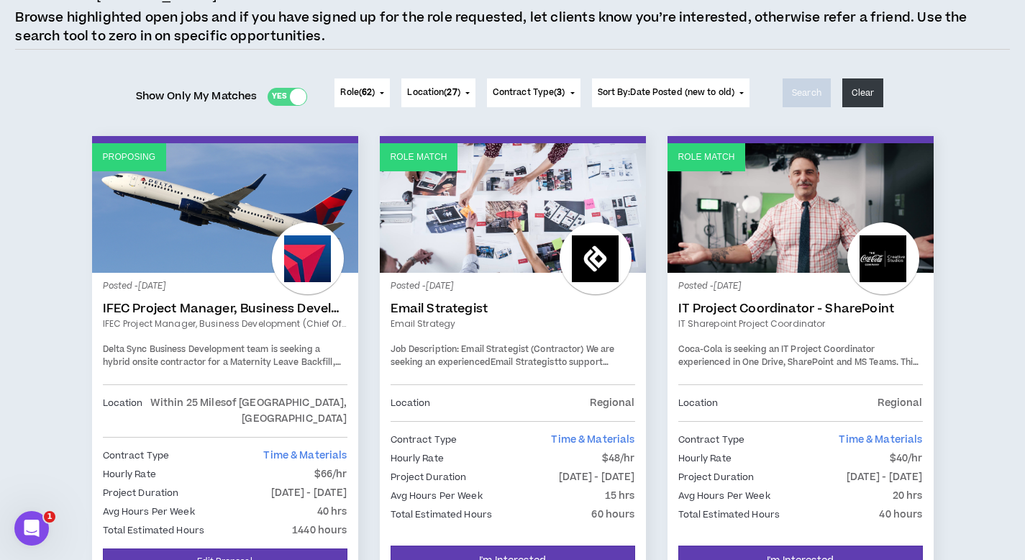
scroll to position [0, 0]
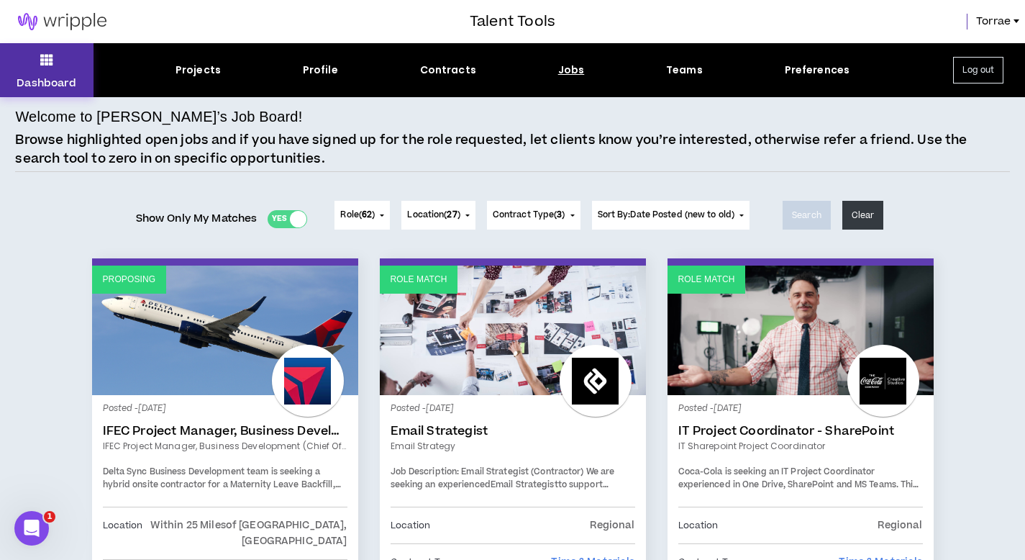
click at [43, 57] on icon at bounding box center [46, 60] width 13 height 20
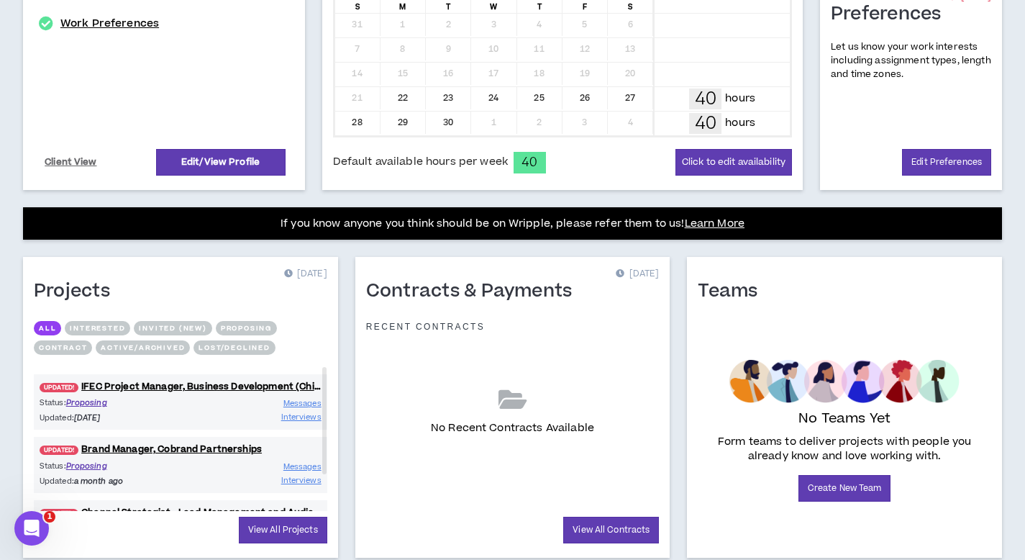
scroll to position [411, 0]
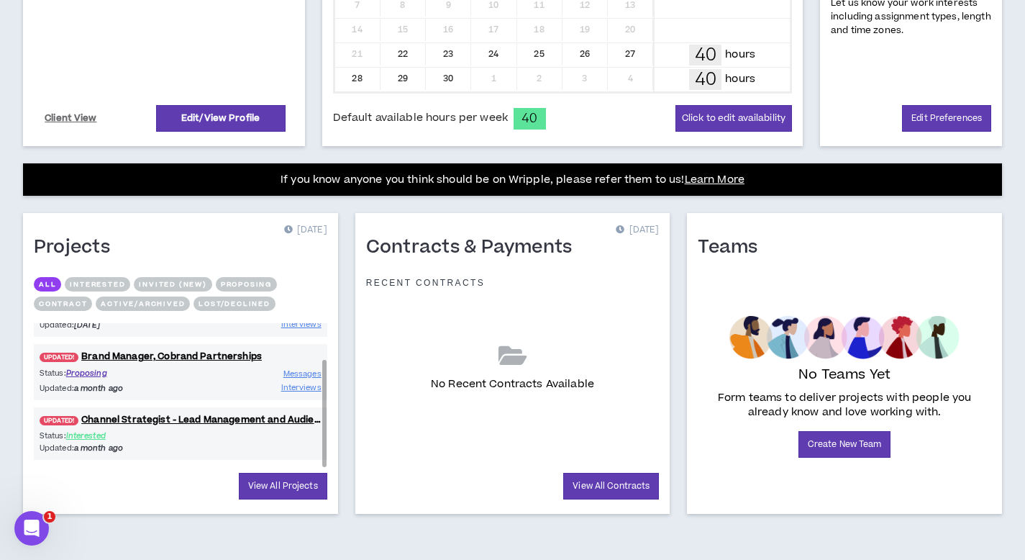
drag, startPoint x: 324, startPoint y: 369, endPoint x: 318, endPoint y: 428, distance: 59.3
click at [318, 428] on div "UPDATED! IFEC Project Manager, Business Development (Chief of Staff) Status: Pr…" at bounding box center [180, 395] width 293 height 144
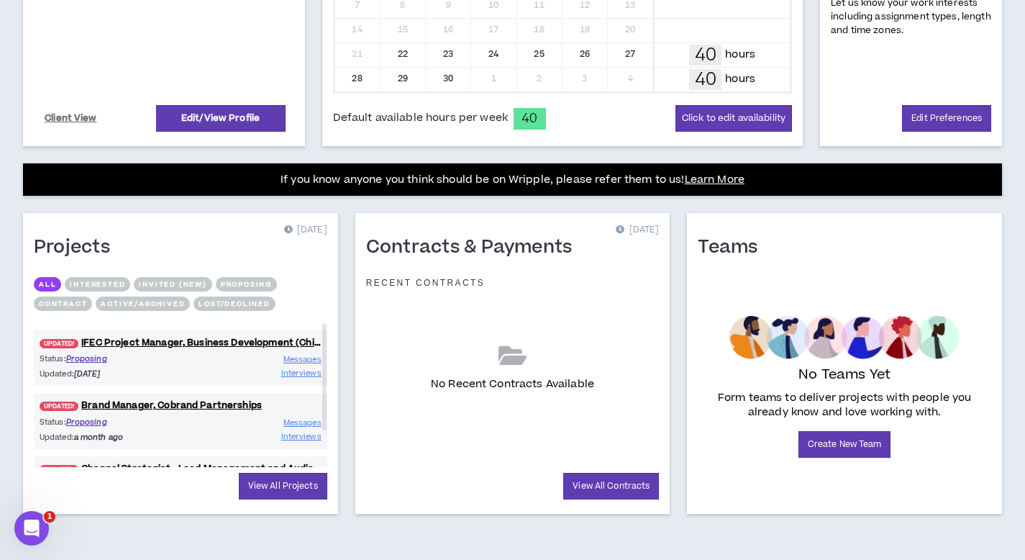
drag, startPoint x: 325, startPoint y: 437, endPoint x: 339, endPoint y: 388, distance: 51.5
click at [339, 388] on div "Projects [DATE] All Interested Invited (new) Proposing Contract Active/Archived…" at bounding box center [180, 363] width 332 height 301
